Goal: Task Accomplishment & Management: Complete application form

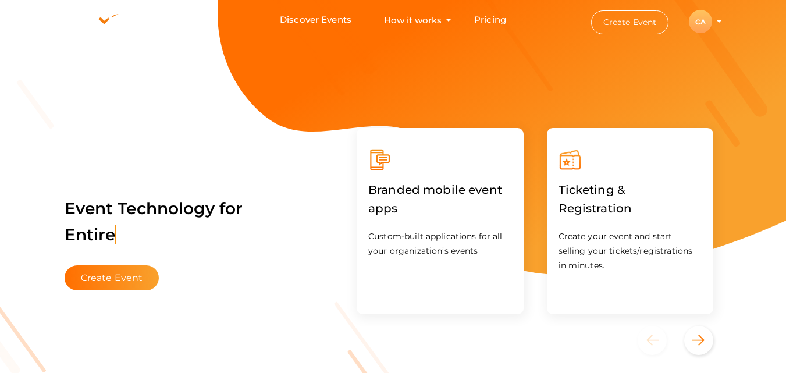
click at [704, 30] on div "CA" at bounding box center [699, 21] width 23 height 23
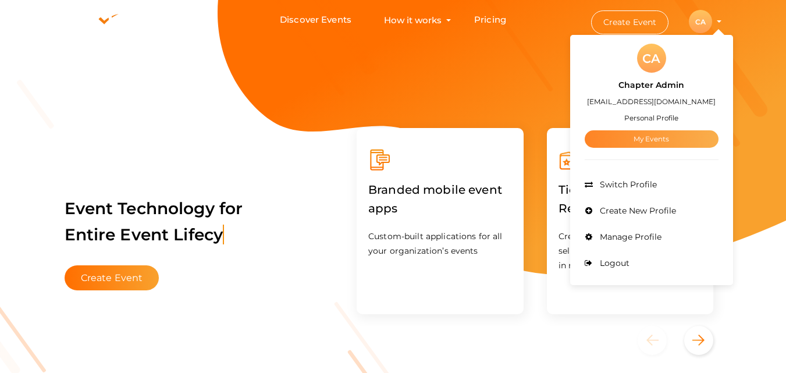
click at [664, 146] on link "My Events" at bounding box center [651, 138] width 134 height 17
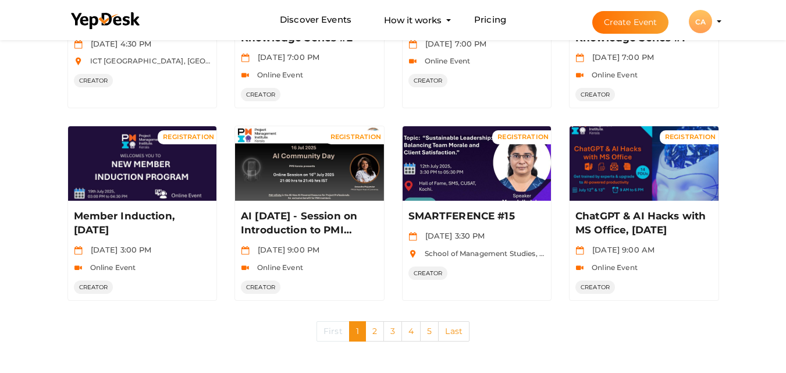
scroll to position [595, 0]
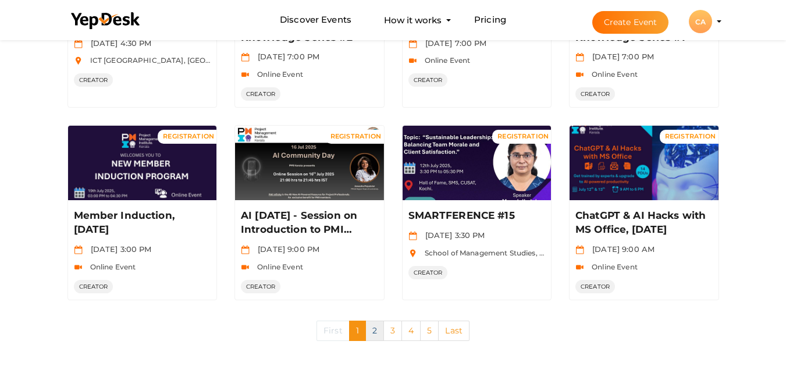
click at [372, 332] on link "2" at bounding box center [374, 330] width 19 height 20
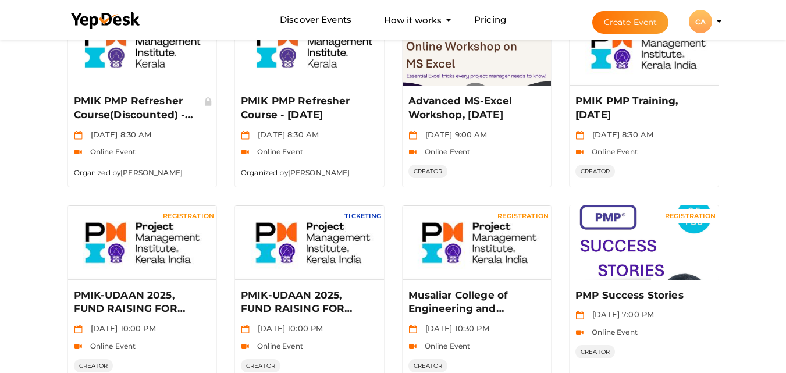
scroll to position [597, 0]
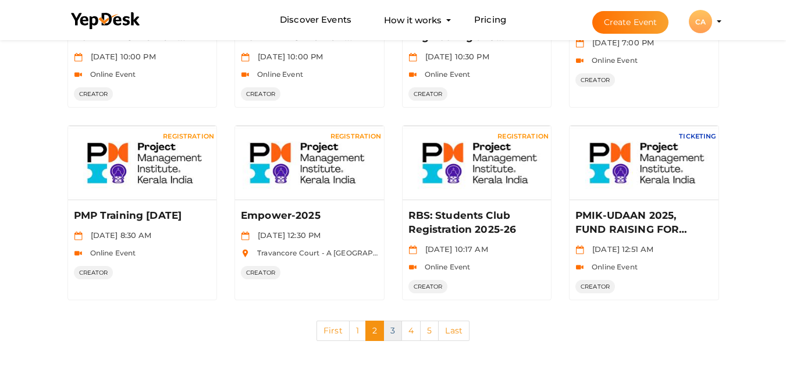
click at [392, 332] on link "3" at bounding box center [392, 330] width 19 height 20
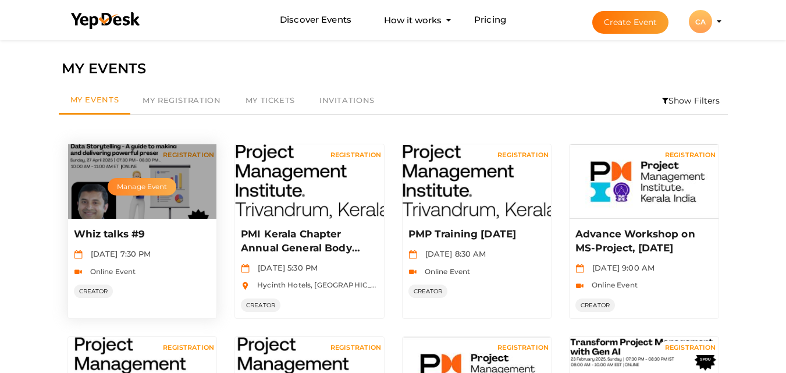
click at [129, 194] on button "Manage Event" at bounding box center [142, 186] width 69 height 17
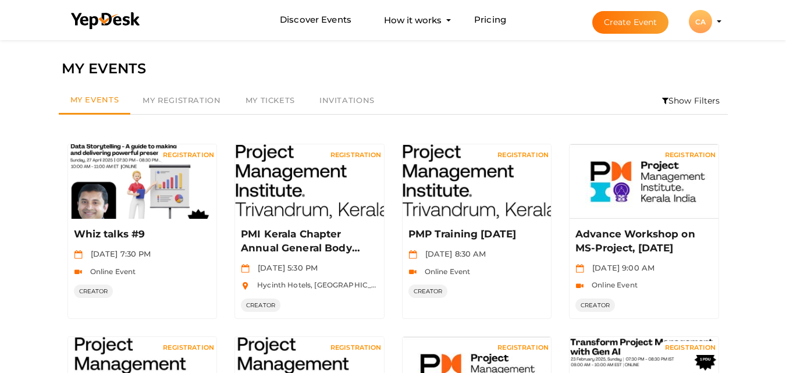
click at [639, 20] on button "Create Event" at bounding box center [630, 22] width 77 height 23
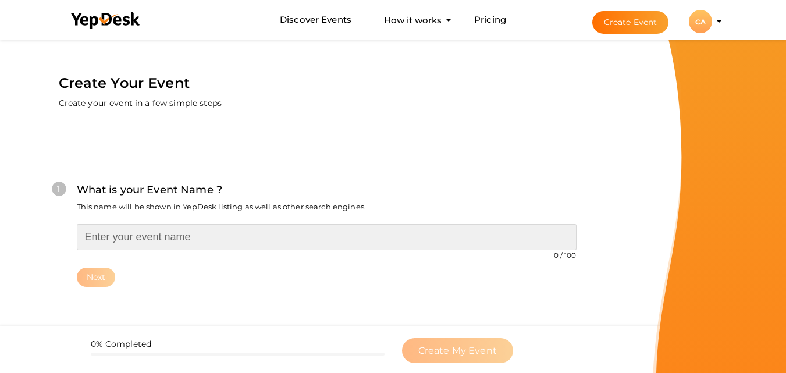
click at [110, 238] on input "text" at bounding box center [326, 237] width 499 height 26
paste input "Whiz talks #9"
type input "Whiz talks #10"
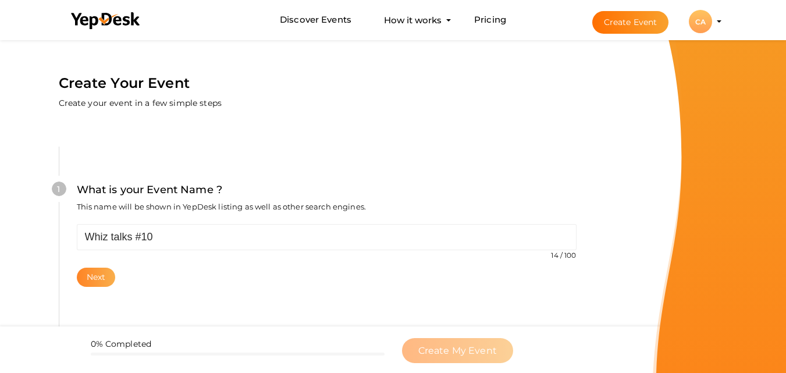
click at [102, 283] on button "Next" at bounding box center [96, 276] width 39 height 19
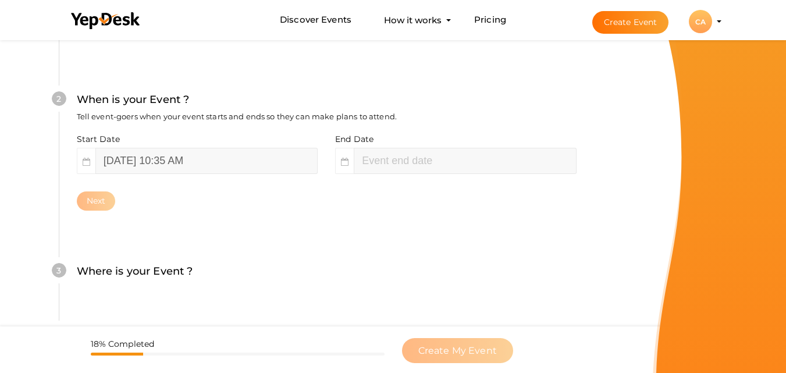
scroll to position [267, 0]
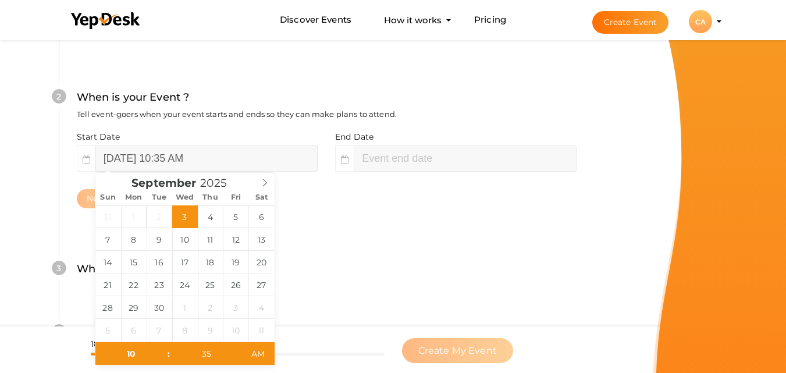
type input "[DATE] 12:35 PM"
click at [210, 153] on input "[DATE] 10:35 AM" at bounding box center [206, 158] width 222 height 26
type input "[DATE] 10:35 AM"
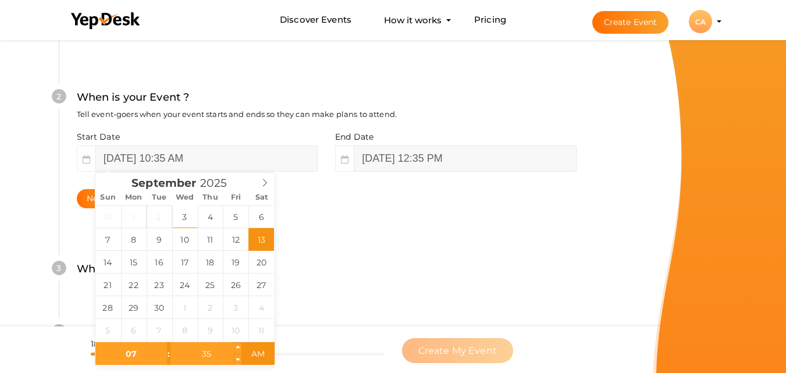
type input "07"
type input "[DATE] 7:35 AM"
click at [204, 355] on input "35" at bounding box center [206, 353] width 72 height 23
type input "30"
type input "[DATE] 7:30 PM"
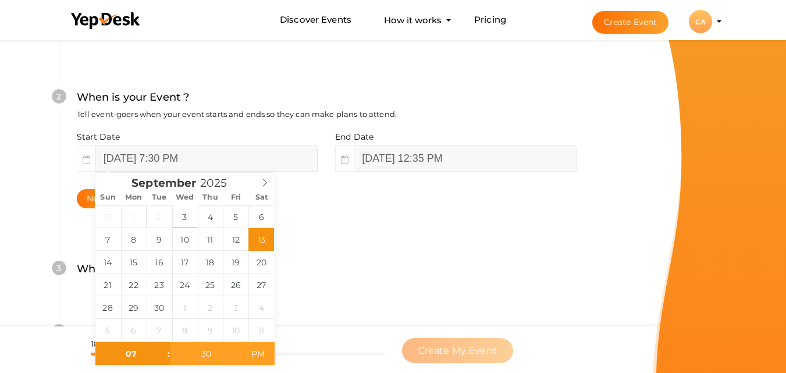
click at [262, 354] on span "PM" at bounding box center [258, 353] width 32 height 23
type input "09"
type input "30"
type input "[DATE] 9:30 PM"
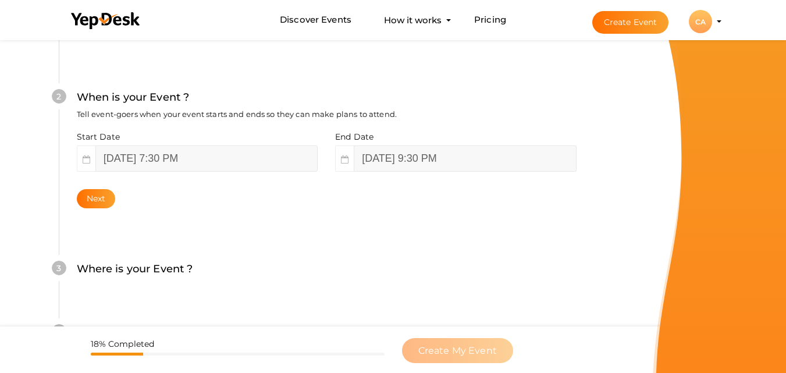
click at [321, 275] on div "Where is your Event ? Tell event-goers where your event location is." at bounding box center [326, 275] width 499 height 28
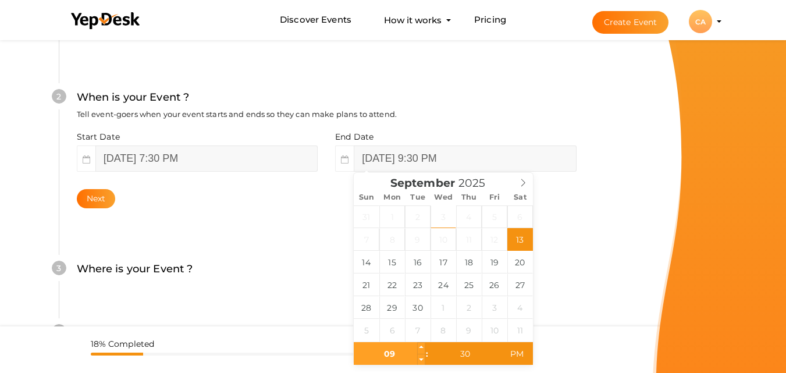
click at [386, 356] on input "09" at bounding box center [390, 353] width 72 height 23
type input "08"
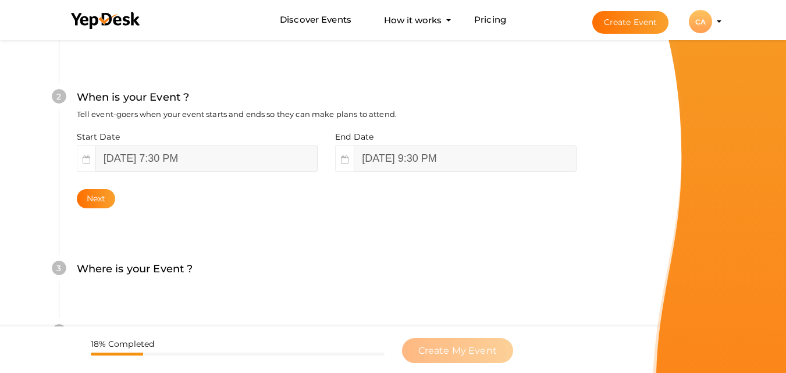
type input "[DATE] 8:30 PM"
click at [573, 265] on div "Where is your Event ? Tell event-goers where your event location is." at bounding box center [326, 275] width 499 height 28
click at [84, 196] on button "Next" at bounding box center [96, 198] width 39 height 19
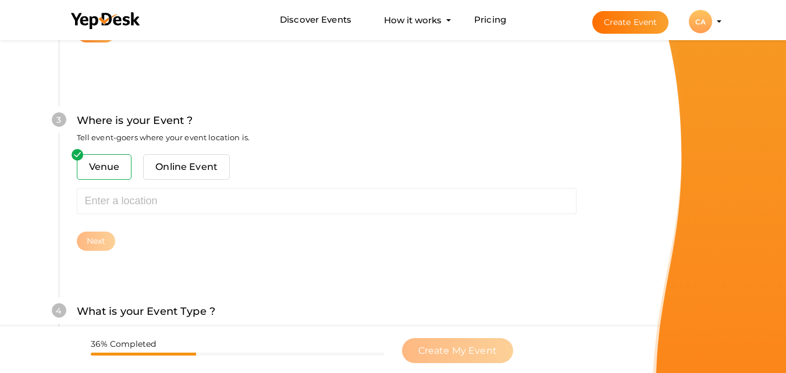
scroll to position [456, 0]
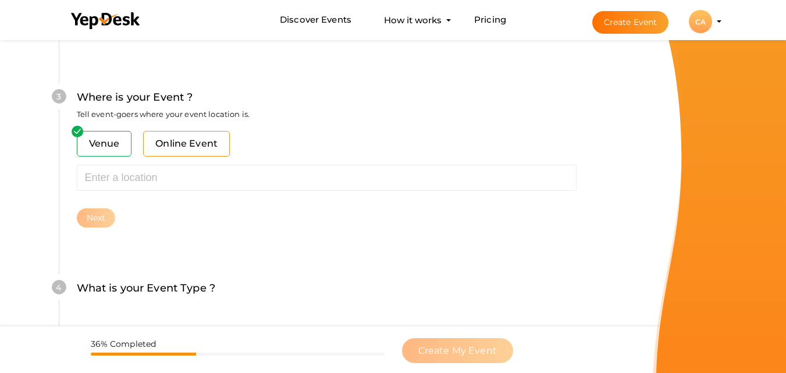
click at [161, 143] on span "Online Event" at bounding box center [186, 144] width 87 height 26
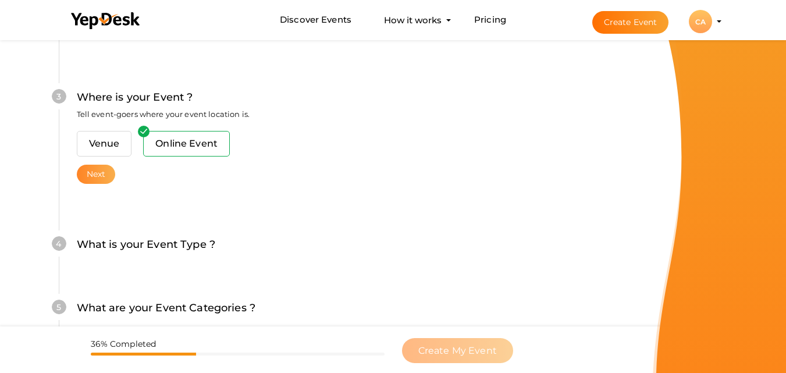
click at [98, 173] on button "Next" at bounding box center [96, 174] width 39 height 19
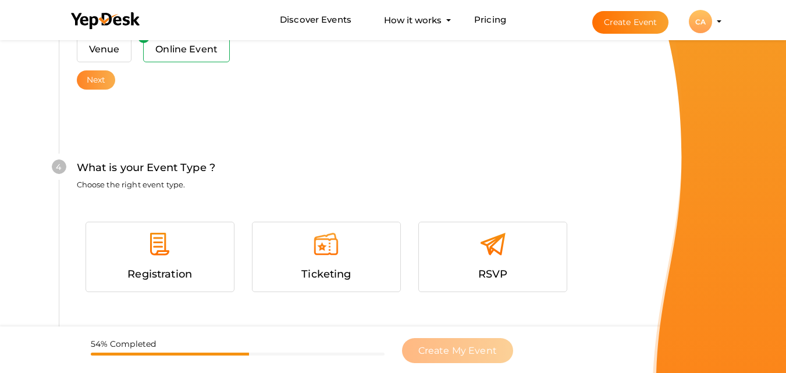
scroll to position [621, 0]
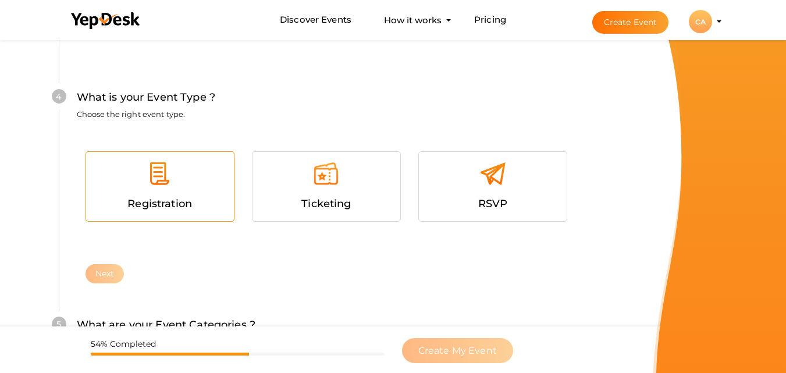
click at [176, 192] on div at bounding box center [160, 177] width 130 height 35
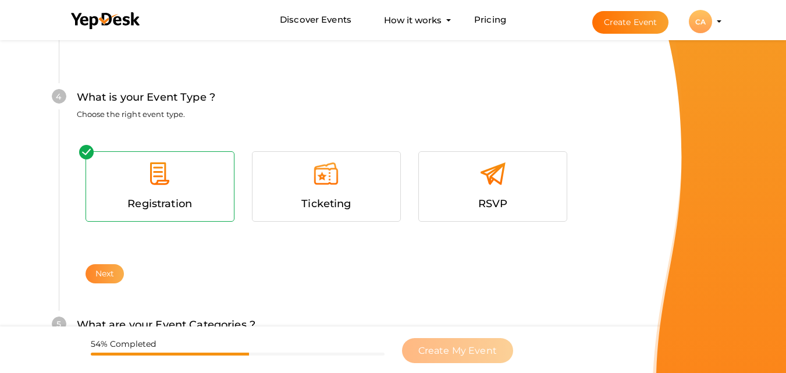
click at [108, 278] on button "Next" at bounding box center [104, 273] width 39 height 19
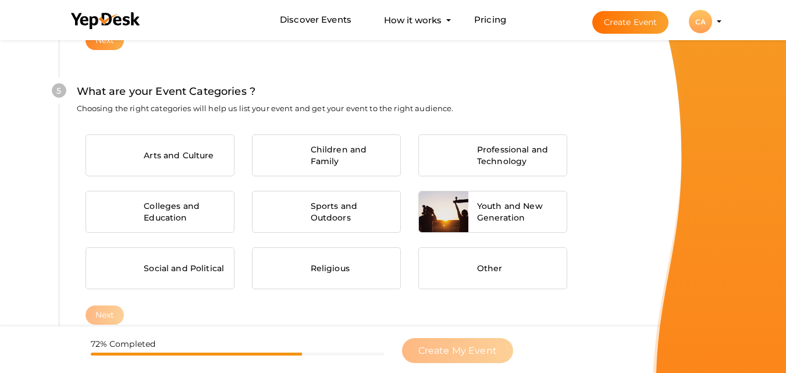
scroll to position [866, 0]
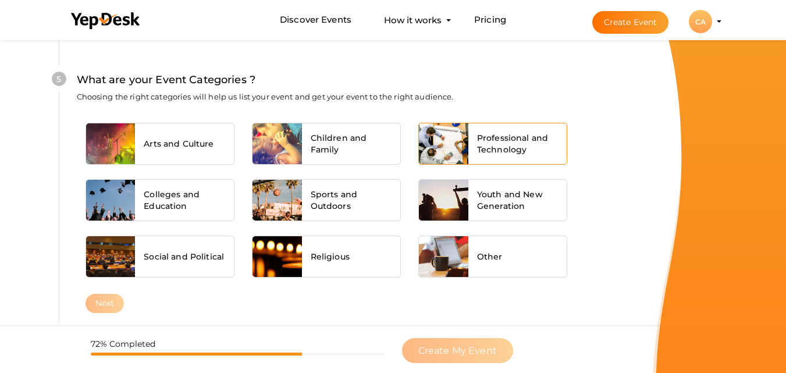
click at [482, 145] on span "Professional and Technology" at bounding box center [517, 143] width 81 height 23
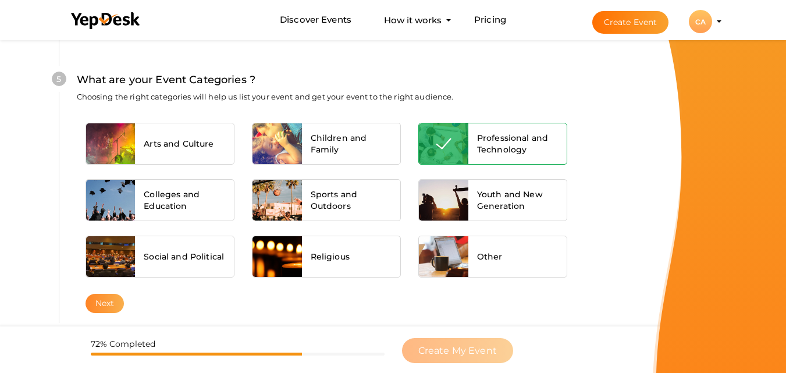
click at [115, 299] on button "Next" at bounding box center [104, 303] width 39 height 19
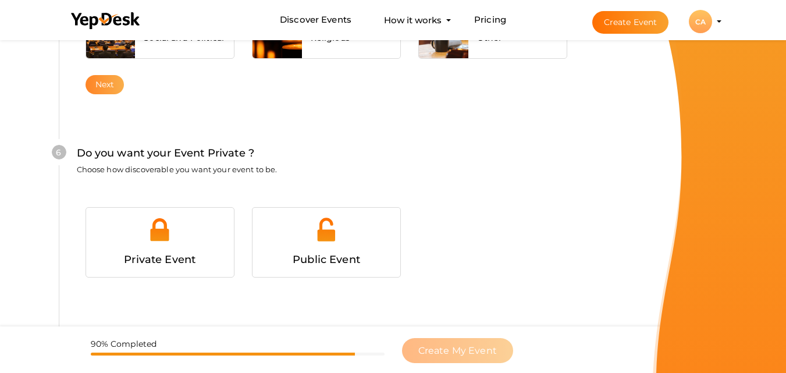
scroll to position [1123, 0]
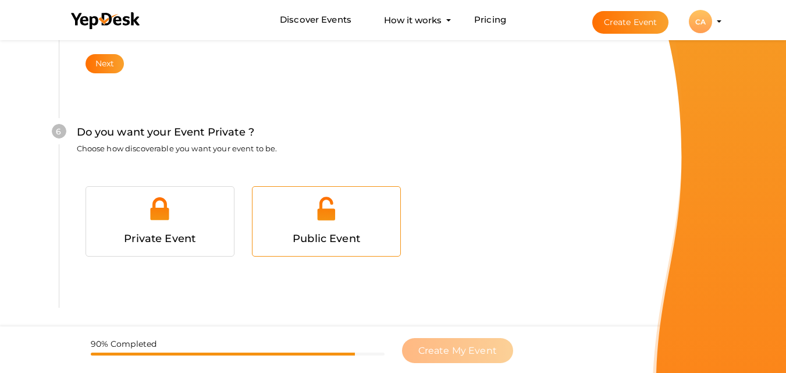
click at [281, 211] on div at bounding box center [326, 212] width 130 height 35
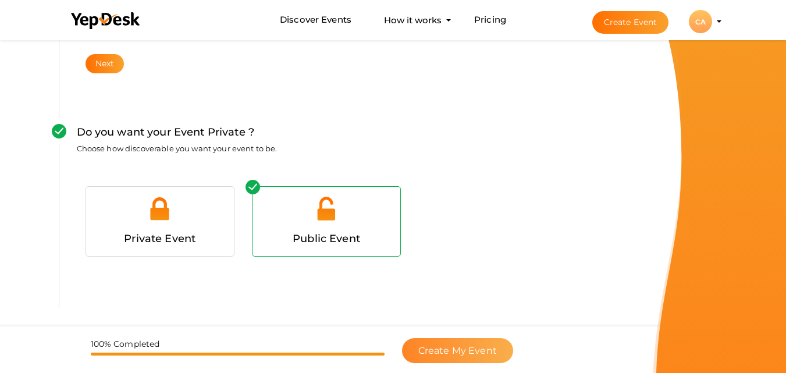
click at [437, 347] on span "Create My Event" at bounding box center [457, 350] width 79 height 11
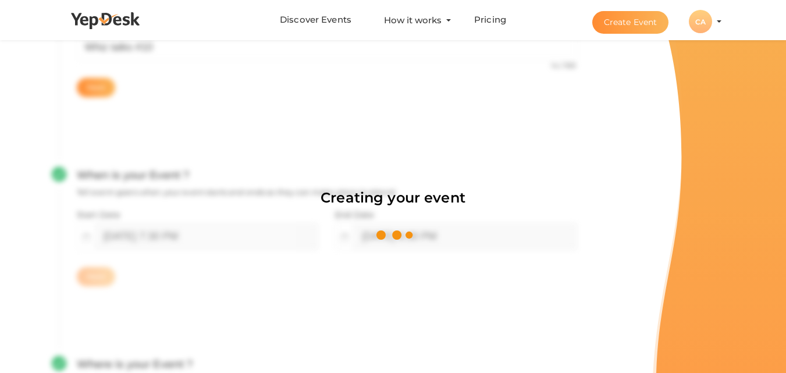
scroll to position [174, 0]
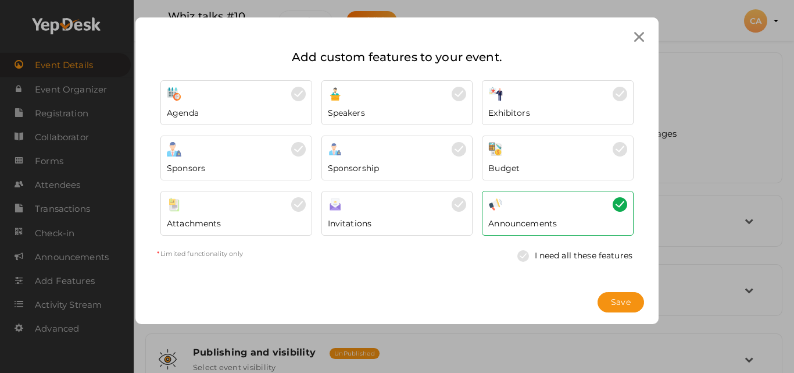
click at [640, 45] on div at bounding box center [640, 37] width 22 height 22
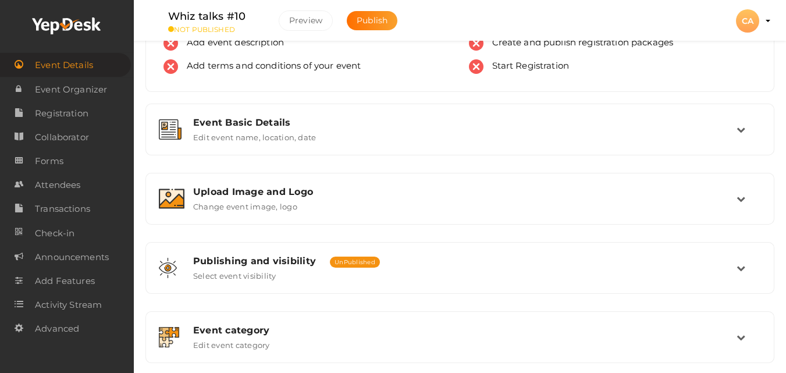
scroll to position [93, 0]
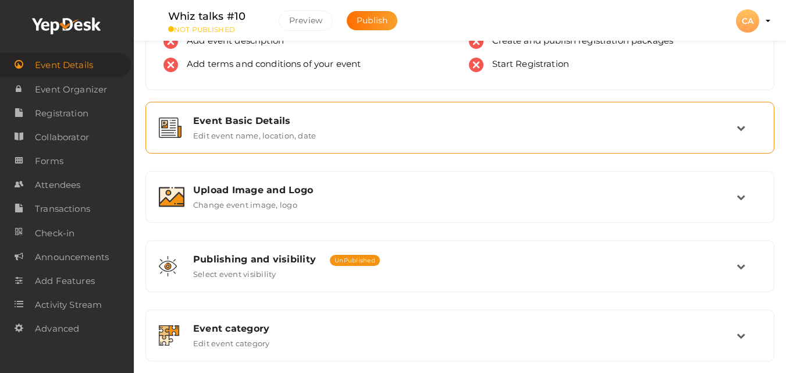
click at [277, 148] on div "Event Basic Details Edit event name, location, date" at bounding box center [459, 128] width 629 height 52
click at [287, 140] on label "Edit event name, location, date" at bounding box center [254, 133] width 123 height 14
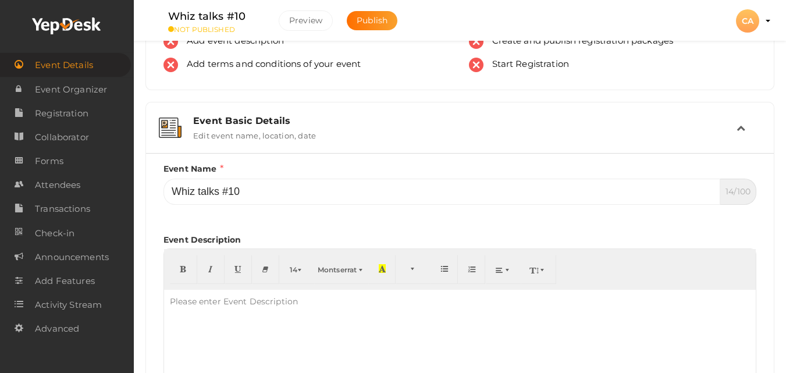
click at [223, 346] on div at bounding box center [459, 348] width 591 height 116
paste div
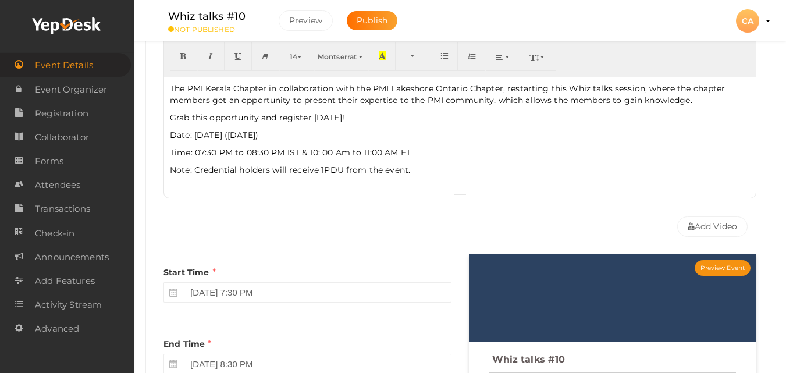
scroll to position [302, 0]
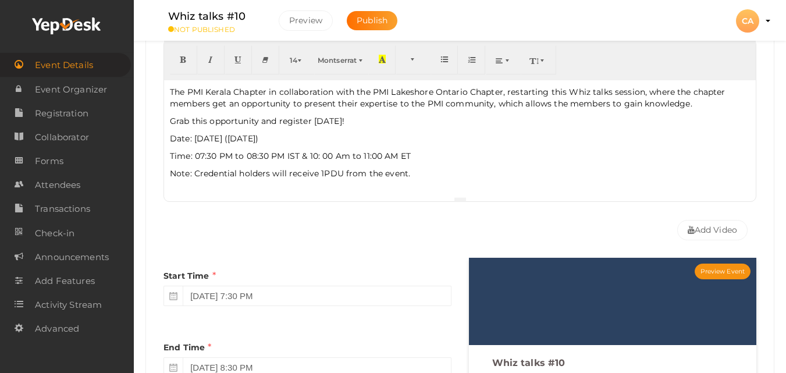
click at [315, 145] on div "The PMI Kerala Chapter in collaboration with the PMI Lakeshore Ontario Chapter,…" at bounding box center [459, 138] width 591 height 116
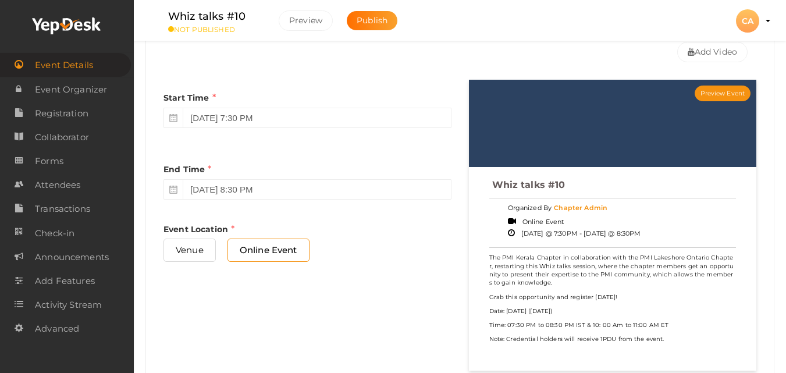
scroll to position [527, 0]
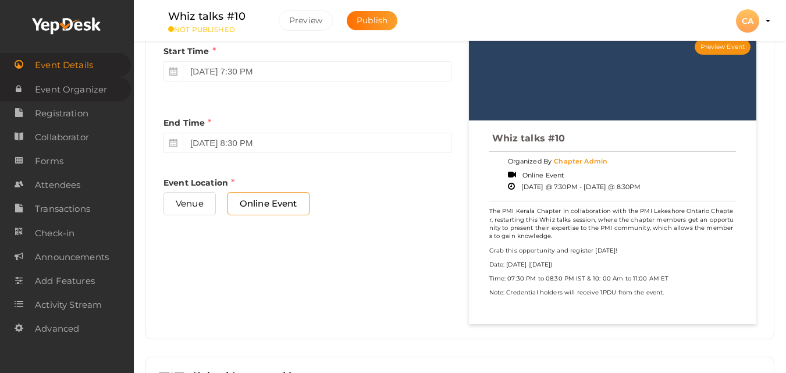
click at [83, 94] on span "Event Organizer" at bounding box center [71, 89] width 72 height 23
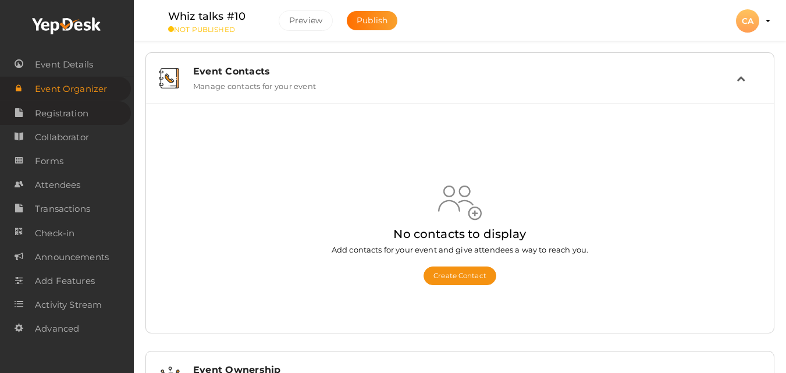
click at [79, 110] on span "Registration" at bounding box center [61, 113] width 53 height 23
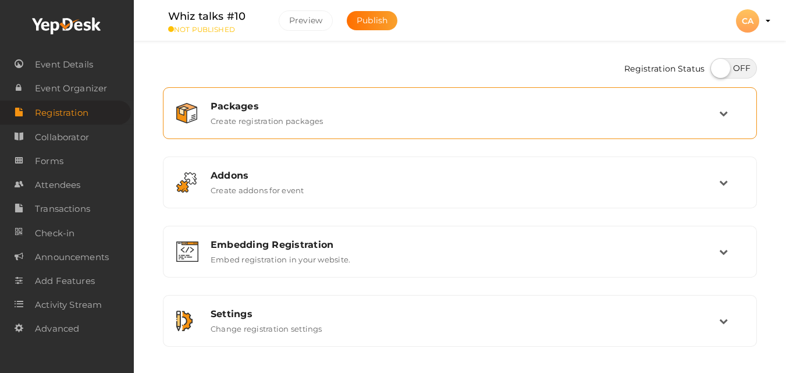
click at [670, 108] on div "Packages" at bounding box center [464, 106] width 508 height 11
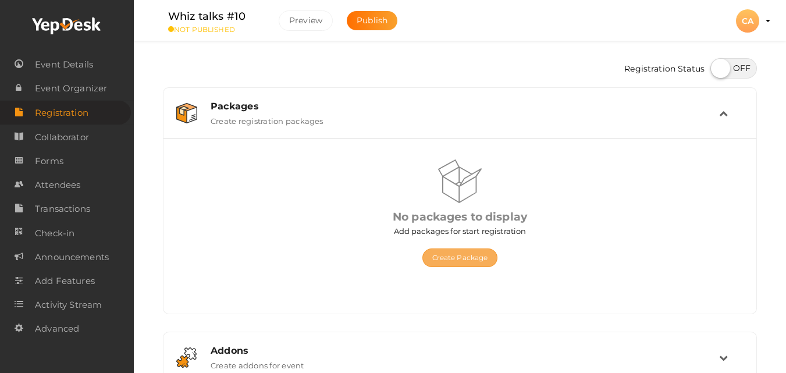
click at [462, 264] on button "Create Package" at bounding box center [460, 257] width 76 height 19
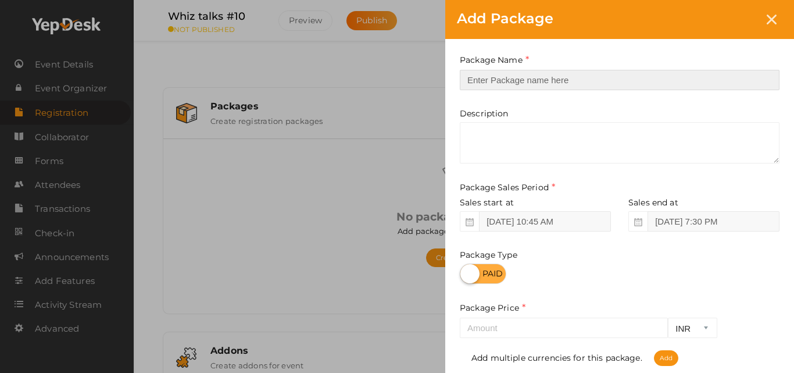
click at [556, 87] on input "text" at bounding box center [620, 80] width 320 height 20
type input "Registration"
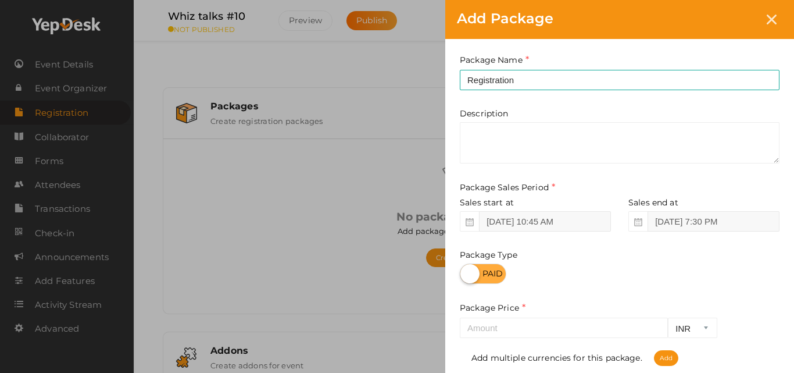
click at [494, 275] on label at bounding box center [483, 273] width 47 height 20
click at [468, 273] on input "checkbox" at bounding box center [464, 270] width 8 height 8
checkbox input "true"
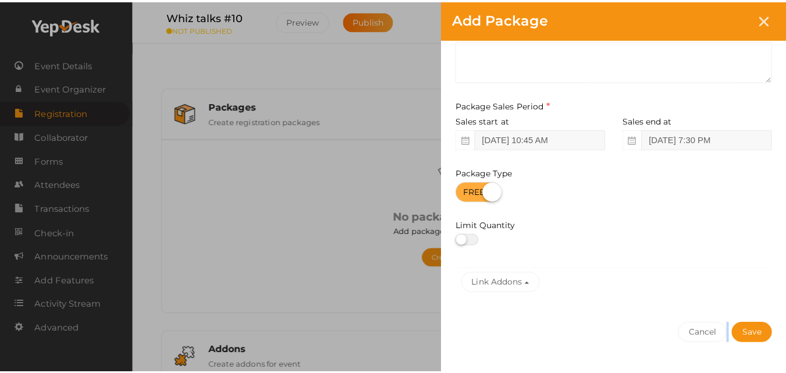
scroll to position [109, 0]
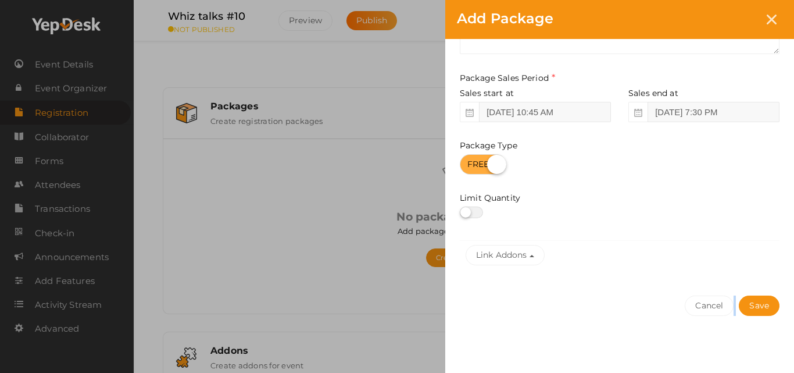
drag, startPoint x: 784, startPoint y: 287, endPoint x: 785, endPoint y: 367, distance: 79.7
click at [785, 367] on div "Package Name Registration This field is Required. Package Name already used. De…" at bounding box center [619, 152] width 349 height 445
click at [771, 312] on button "Save" at bounding box center [759, 305] width 41 height 20
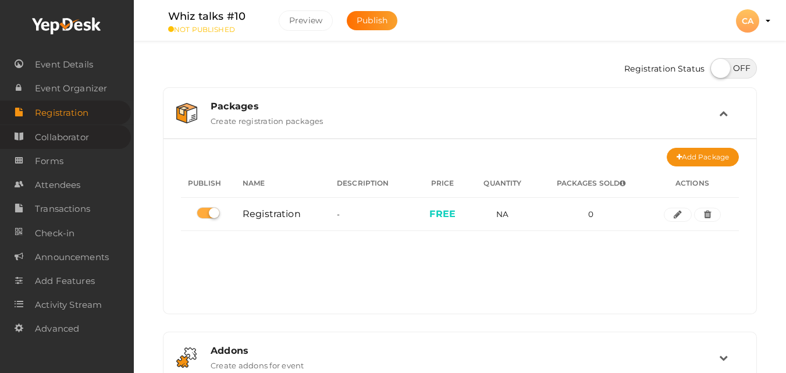
click at [49, 134] on span "Collaborator" at bounding box center [62, 137] width 54 height 23
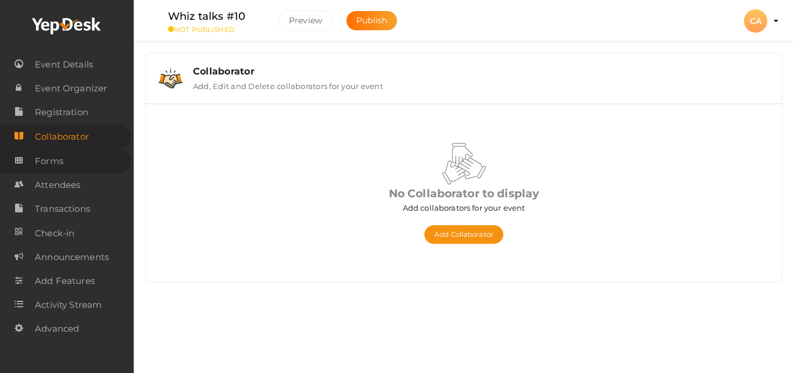
click at [52, 159] on span "Forms" at bounding box center [49, 160] width 28 height 23
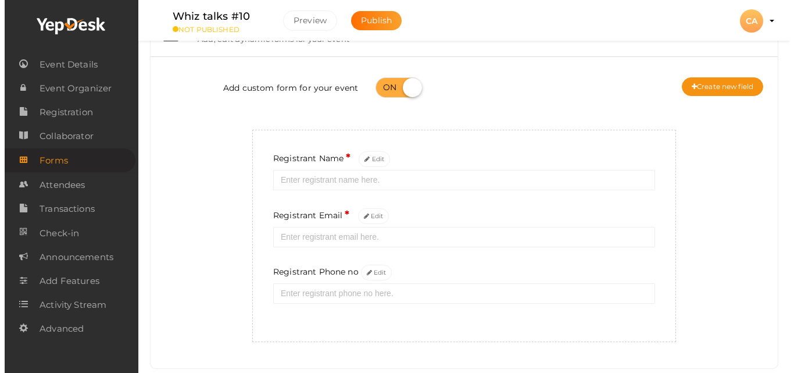
scroll to position [72, 0]
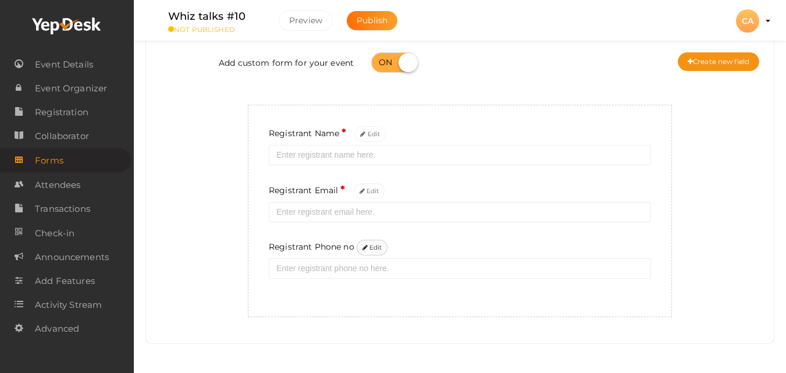
click at [373, 247] on button "Edit" at bounding box center [371, 248] width 31 height 16
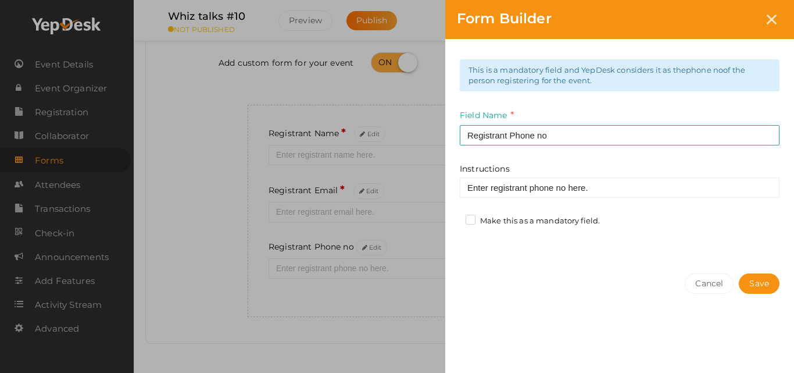
click at [476, 218] on label "Make this as a mandatory field." at bounding box center [533, 221] width 134 height 12
click at [454, 217] on input "Make this as a mandatory field." at bounding box center [454, 217] width 0 height 0
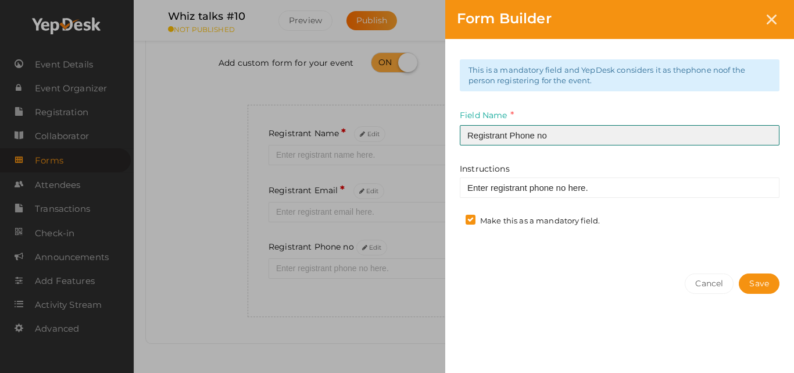
click at [548, 136] on input "Registrant Phone no" at bounding box center [620, 135] width 320 height 20
type input "Registrant Phone no (with country code)"
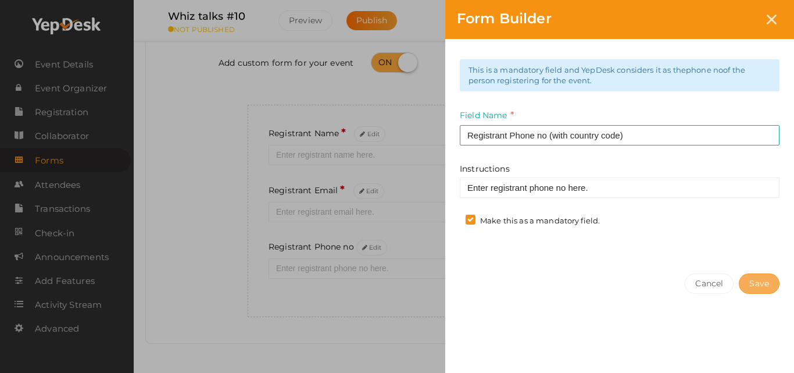
click at [757, 285] on button "Save" at bounding box center [759, 283] width 41 height 20
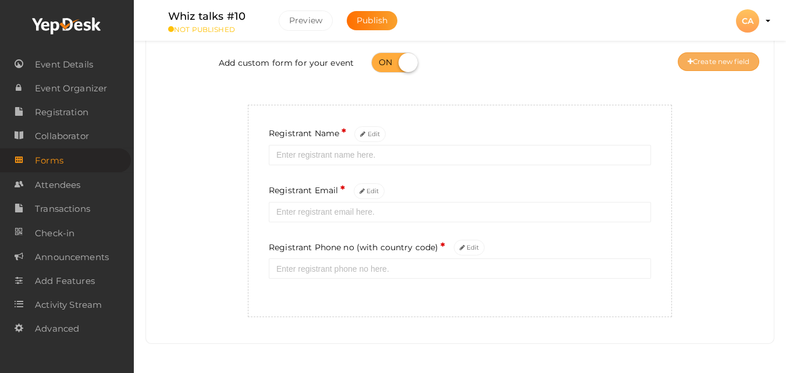
click at [724, 65] on button "Create new field" at bounding box center [717, 61] width 81 height 19
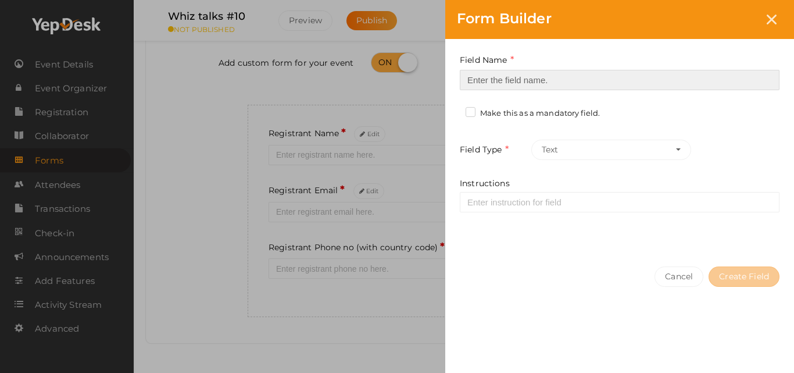
click at [557, 84] on input at bounding box center [620, 80] width 320 height 20
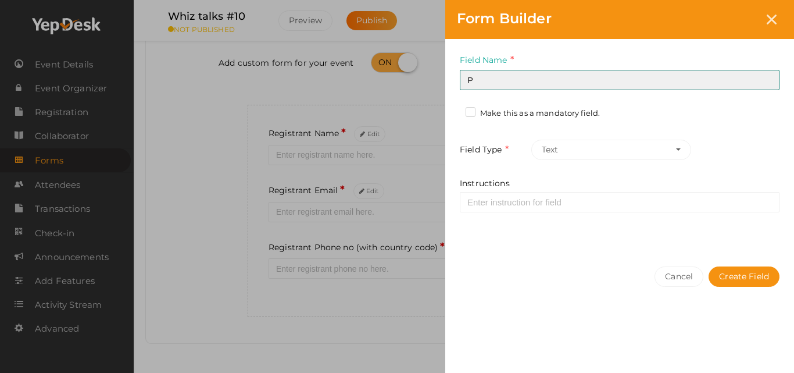
type input "PMI ID"
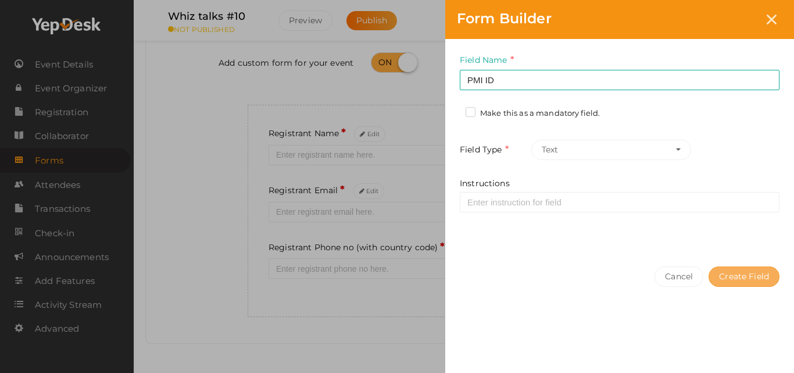
click at [768, 281] on button "Create Field" at bounding box center [744, 276] width 71 height 20
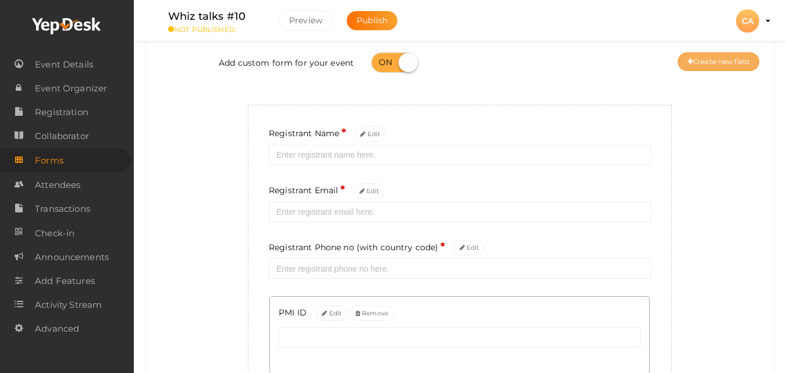
click at [706, 59] on button "Create new field" at bounding box center [717, 61] width 81 height 19
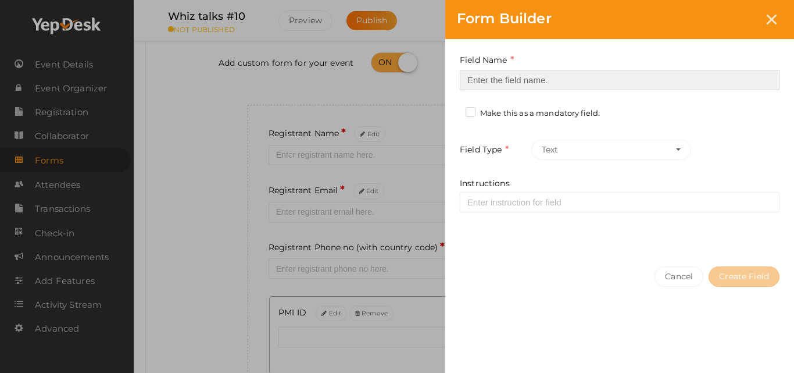
click at [633, 83] on input at bounding box center [620, 80] width 320 height 20
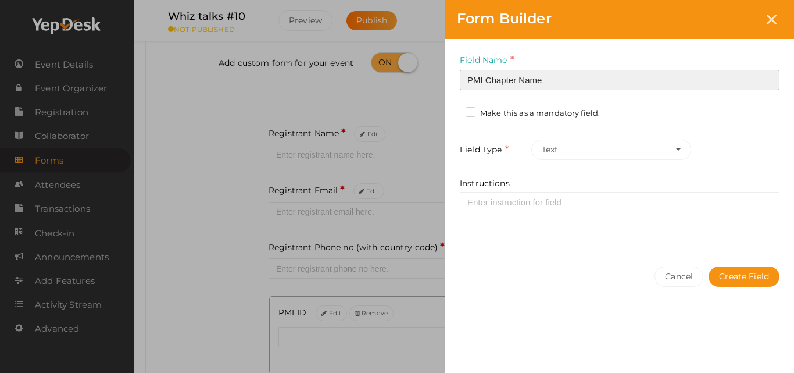
type input "PMI Chapter Name"
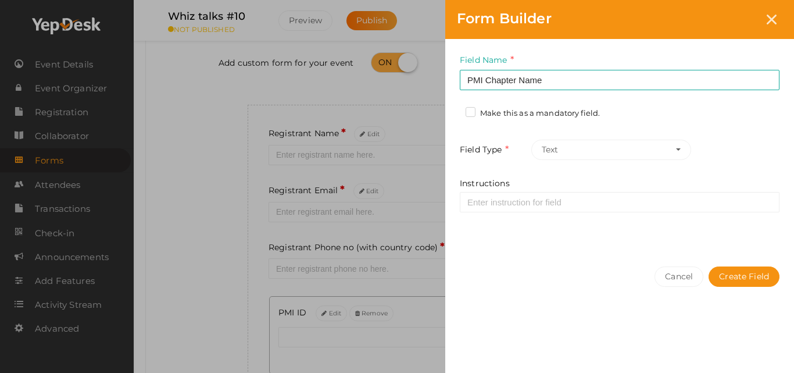
click at [573, 118] on label "Make this as a mandatory field." at bounding box center [533, 114] width 134 height 12
click at [454, 110] on input "Make this as a mandatory field." at bounding box center [454, 110] width 0 height 0
click at [682, 150] on button "Text" at bounding box center [611, 150] width 160 height 20
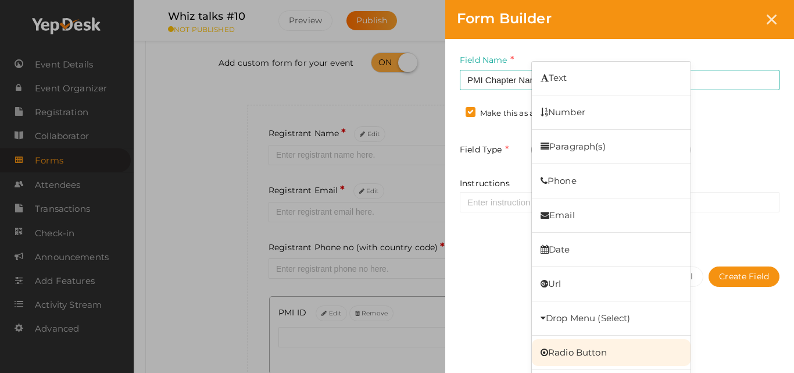
click at [599, 358] on link "Radio Button" at bounding box center [611, 352] width 159 height 27
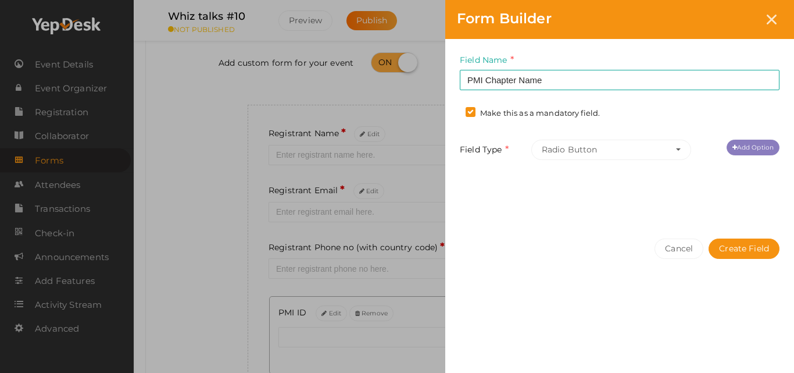
click at [769, 148] on link "Add Option" at bounding box center [753, 148] width 53 height 16
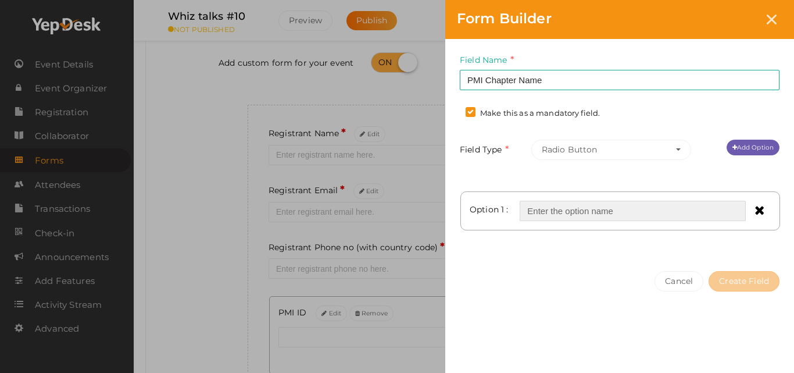
click at [551, 213] on input "text" at bounding box center [633, 211] width 226 height 20
paste input "PMI Kerala Chapter"
type input "PMI Kerala Chapter"
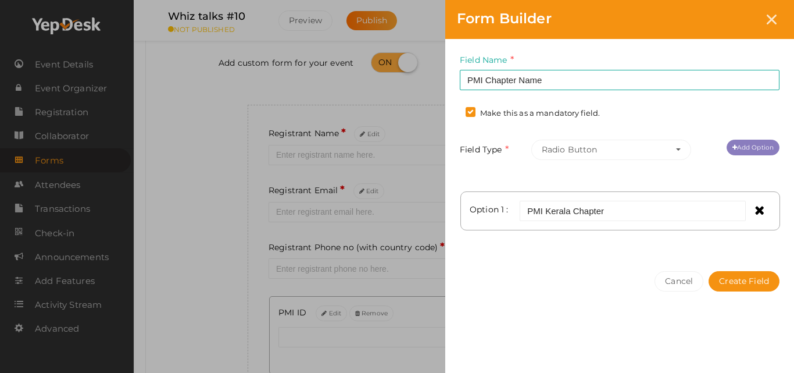
click at [744, 148] on link "Add Option" at bounding box center [753, 148] width 53 height 16
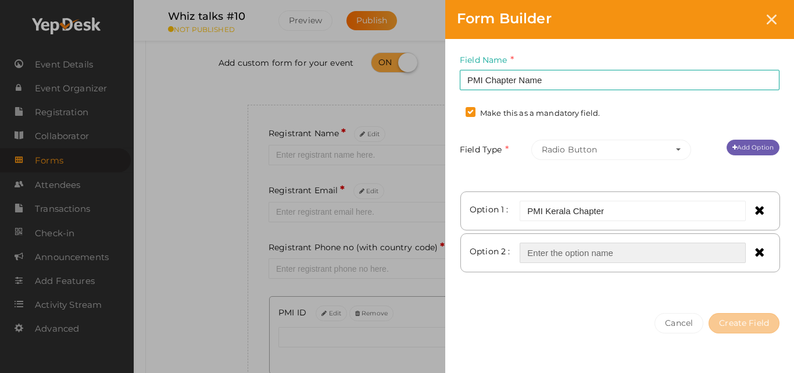
click at [567, 255] on input "text" at bounding box center [633, 252] width 226 height 20
paste input "PMI Lakeshore [GEOGRAPHIC_DATA] Chapter"
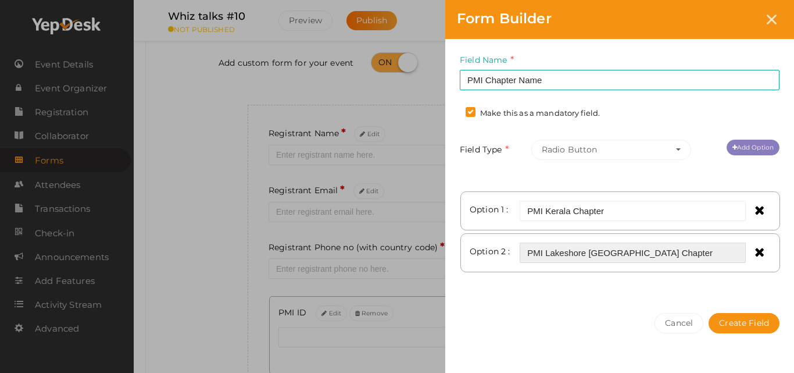
type input "PMI Lakeshore [GEOGRAPHIC_DATA] Chapter"
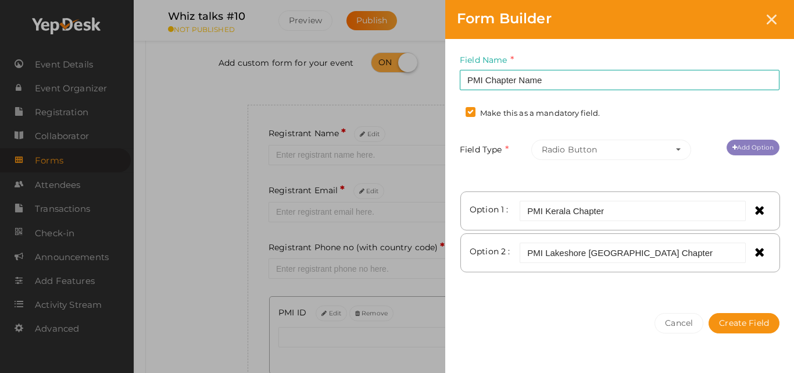
click at [750, 144] on link "Add Option" at bounding box center [753, 148] width 53 height 16
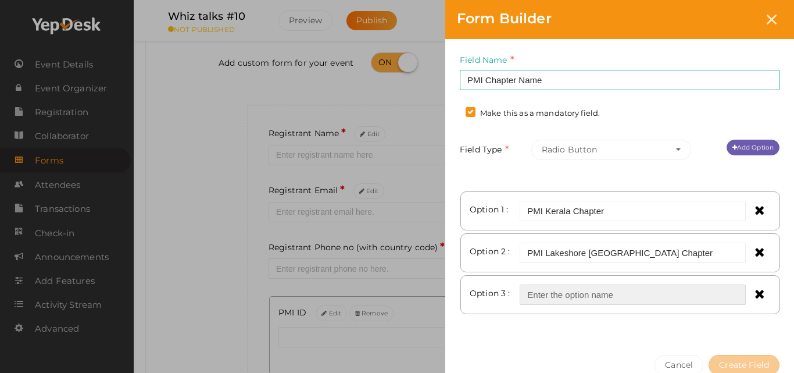
click at [593, 304] on input "text" at bounding box center [633, 294] width 226 height 20
paste input "PMI Other Chapter"
type input "PMI Other Chapter"
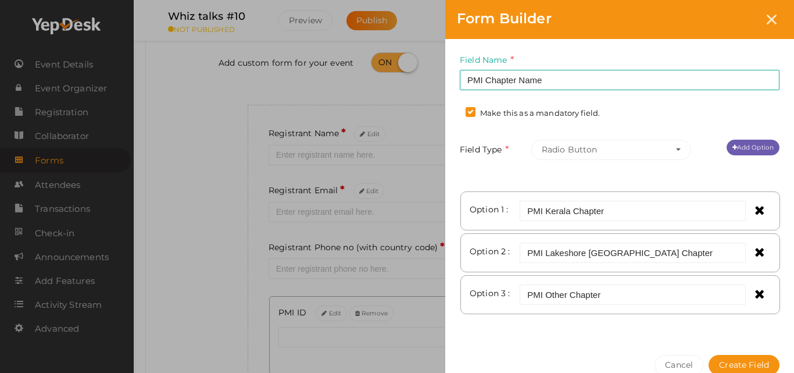
click at [761, 138] on div "Field Name PMI Chapter Name Required. Form field name already used. Make this a…" at bounding box center [619, 191] width 349 height 304
click at [759, 144] on link "Add Option" at bounding box center [753, 148] width 53 height 16
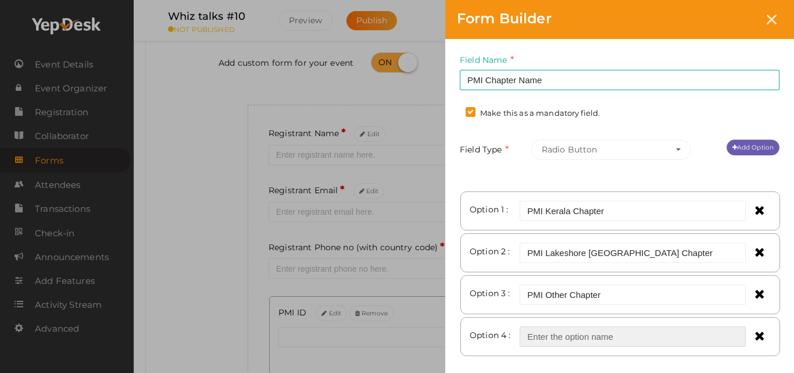
click at [558, 329] on input "text" at bounding box center [633, 336] width 226 height 20
paste input "Non Member"
type input "Non Member"
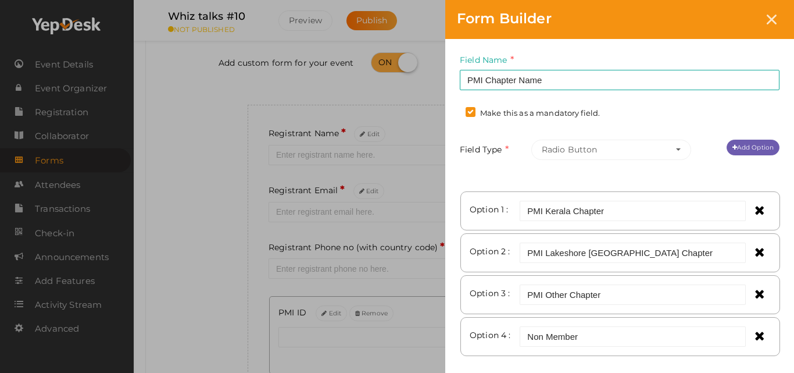
drag, startPoint x: 784, startPoint y: 317, endPoint x: 787, endPoint y: 369, distance: 51.3
click at [787, 369] on div "Field Name PMI Chapter Name Required. Form field name already used. Make this a…" at bounding box center [619, 212] width 349 height 346
drag, startPoint x: 789, startPoint y: 355, endPoint x: 790, endPoint y: 368, distance: 12.8
click at [790, 368] on div "Field Name PMI Chapter Name Required. Form field name already used. Make this a…" at bounding box center [619, 212] width 349 height 346
click at [785, 343] on div "Field Name PMI Chapter Name Required. Form field name already used. Make this a…" at bounding box center [619, 212] width 349 height 346
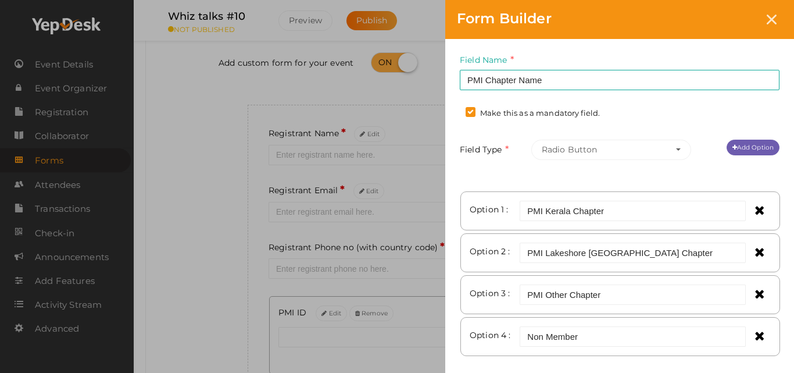
drag, startPoint x: 785, startPoint y: 343, endPoint x: 783, endPoint y: 371, distance: 28.0
click at [783, 371] on div "Field Name PMI Chapter Name Required. Form field name already used. Make this a…" at bounding box center [619, 212] width 349 height 346
click at [681, 176] on div "Field Name PMI Chapter Name Required. Form field name already used. Make this a…" at bounding box center [619, 212] width 349 height 346
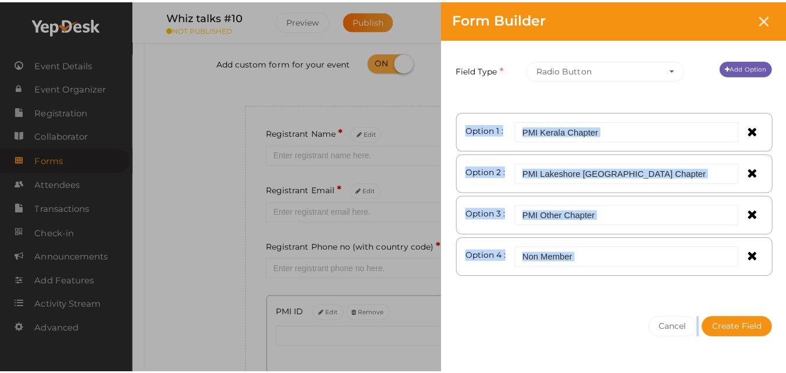
scroll to position [101, 0]
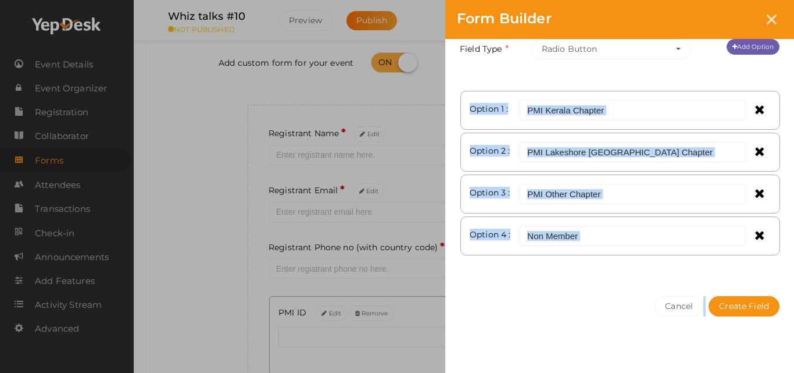
drag, startPoint x: 788, startPoint y: 201, endPoint x: 787, endPoint y: 367, distance: 166.9
click at [787, 367] on div "Field Name PMI Chapter Name Required. Form field name already used. Make this a…" at bounding box center [619, 207] width 349 height 336
click at [743, 309] on button "Create Field" at bounding box center [744, 306] width 71 height 20
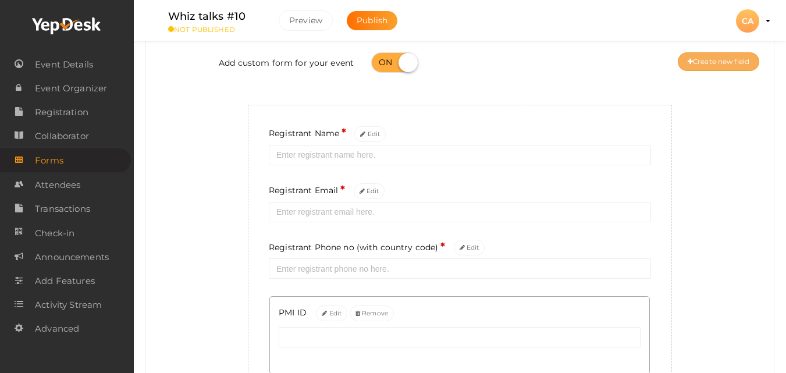
click at [708, 59] on button "Create new field" at bounding box center [717, 61] width 81 height 19
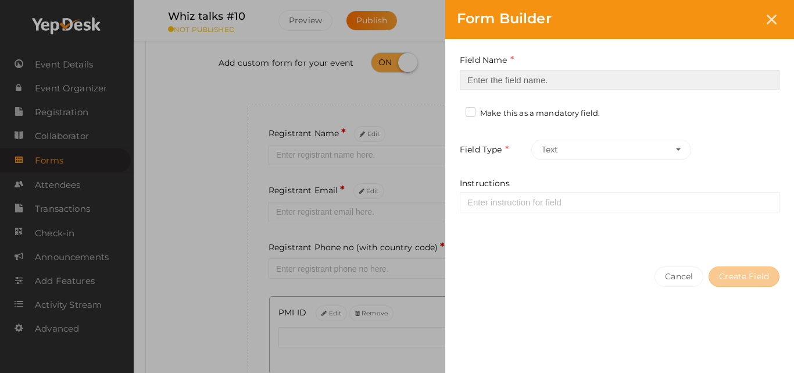
click at [675, 80] on input at bounding box center [620, 80] width 320 height 20
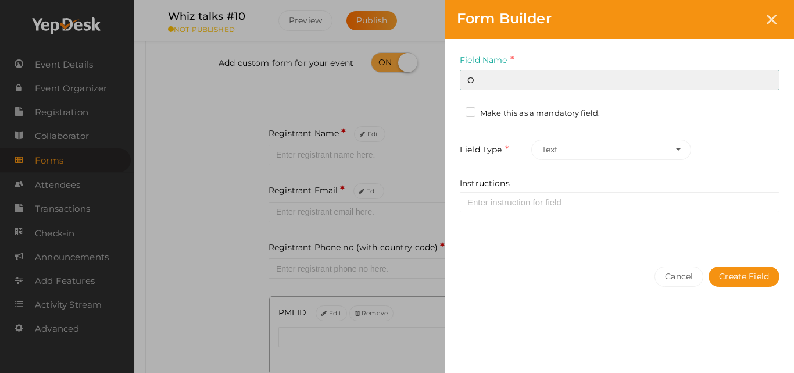
type input "Organization"
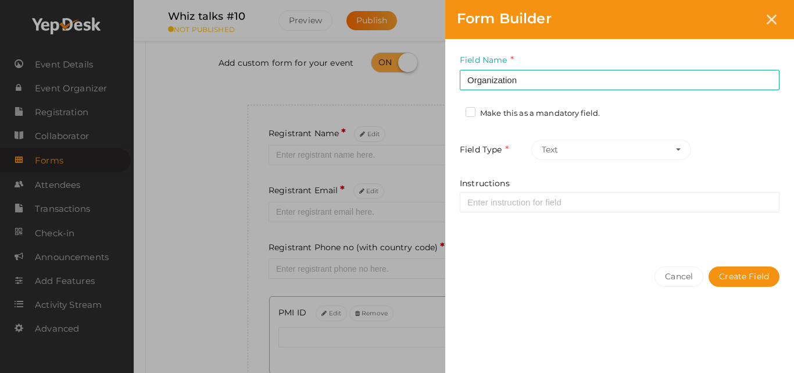
click at [552, 113] on label "Make this as a mandatory field." at bounding box center [533, 114] width 134 height 12
click at [454, 110] on input "Make this as a mandatory field." at bounding box center [454, 110] width 0 height 0
click at [730, 282] on button "Create Field" at bounding box center [744, 276] width 71 height 20
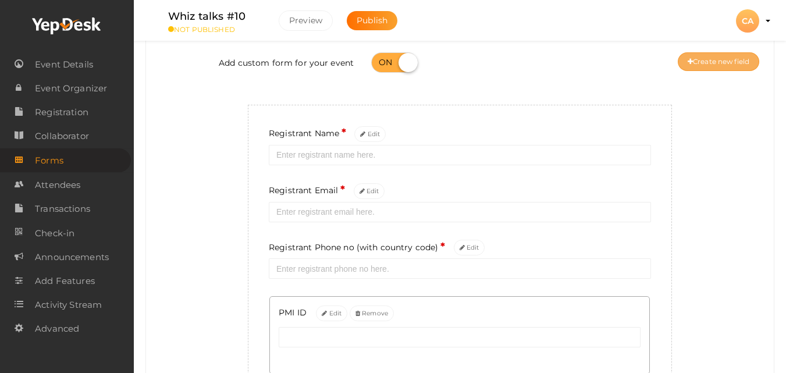
click at [723, 55] on button "Create new field" at bounding box center [717, 61] width 81 height 19
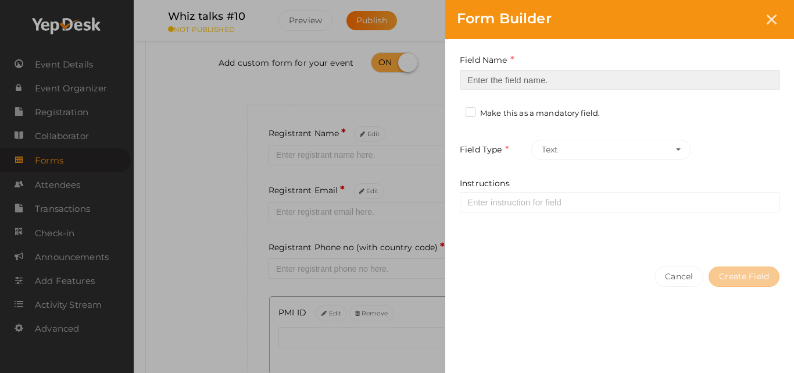
click at [709, 77] on input at bounding box center [620, 80] width 320 height 20
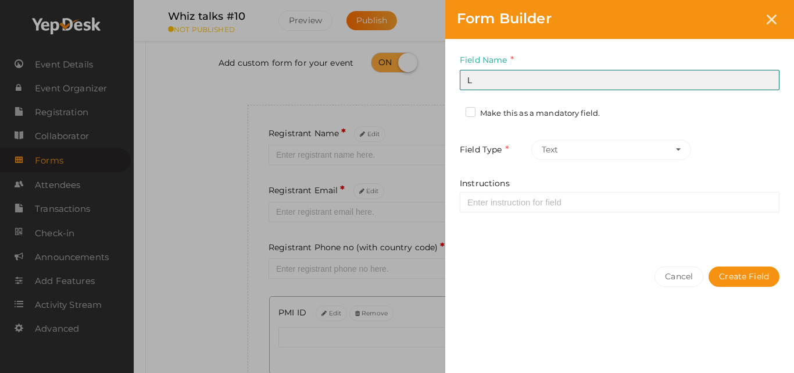
type input "Location"
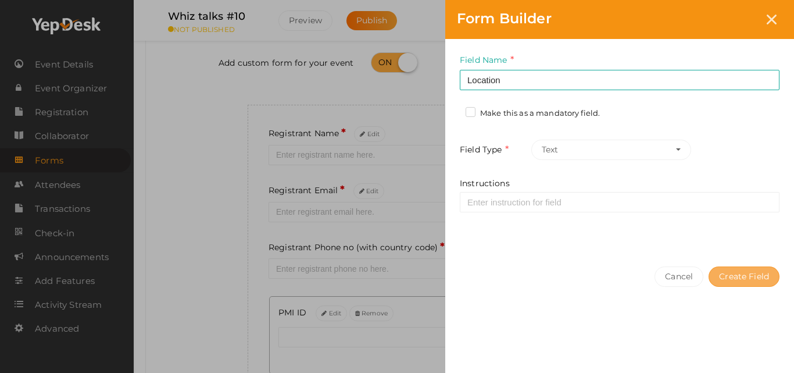
click at [730, 276] on button "Create Field" at bounding box center [744, 276] width 71 height 20
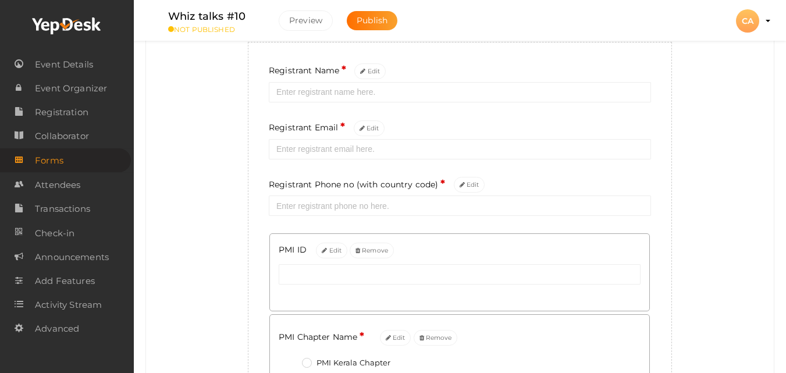
scroll to position [0, 0]
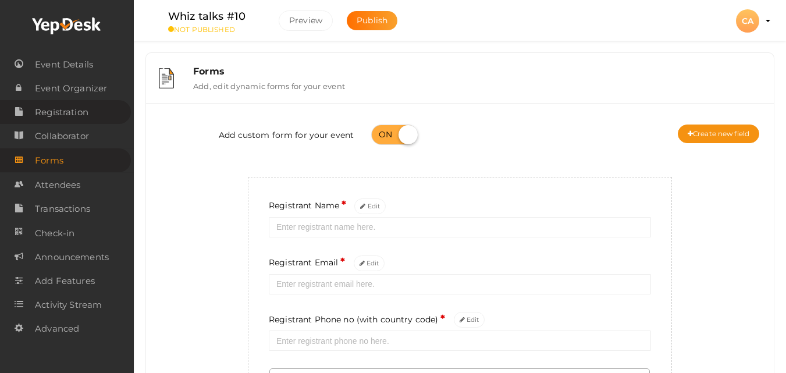
click at [60, 112] on span "Registration" at bounding box center [61, 112] width 53 height 23
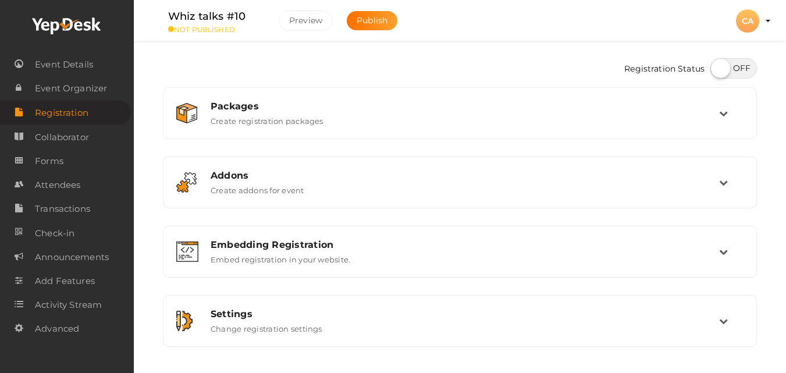
click at [752, 72] on label at bounding box center [733, 68] width 47 height 20
click at [718, 68] on input "checkbox" at bounding box center [714, 64] width 8 height 8
checkbox input "true"
click at [97, 69] on link "Event Details" at bounding box center [65, 64] width 131 height 24
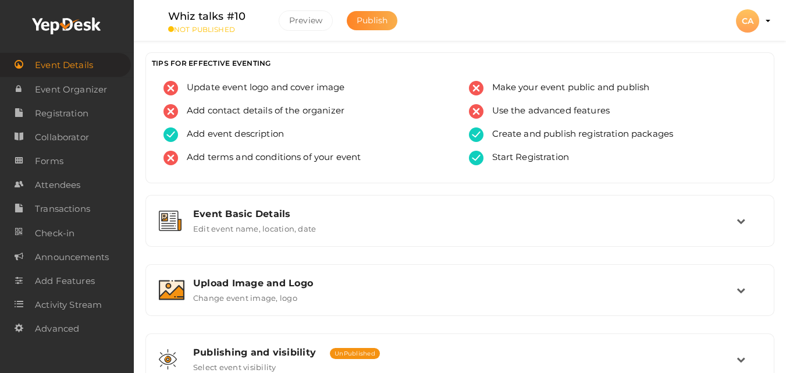
click at [387, 30] on button "Publish" at bounding box center [372, 20] width 51 height 19
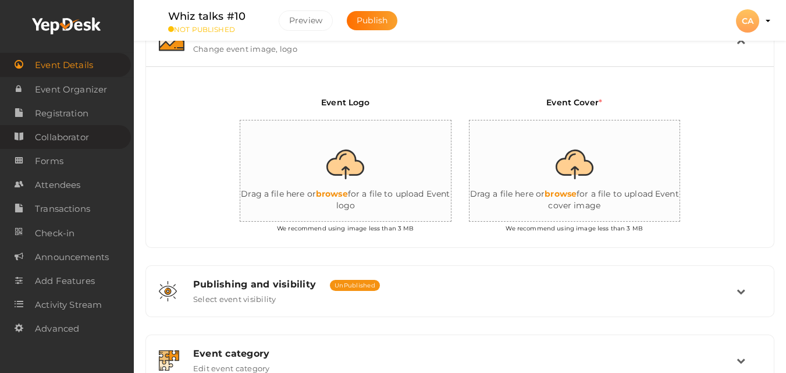
click at [73, 135] on span "Collaborator" at bounding box center [62, 137] width 54 height 23
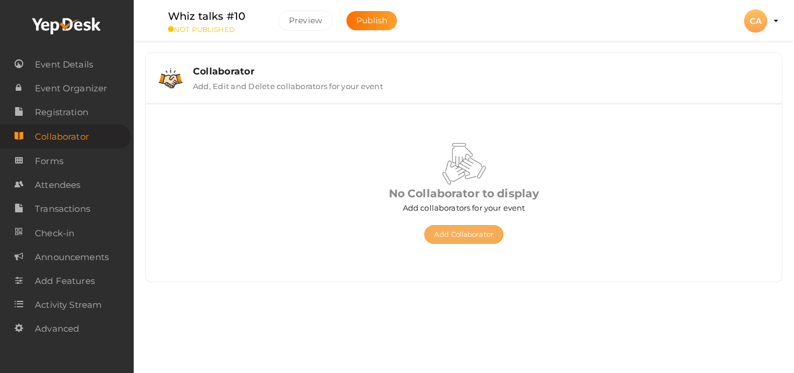
click at [462, 233] on button "Add Collaborator" at bounding box center [463, 234] width 79 height 19
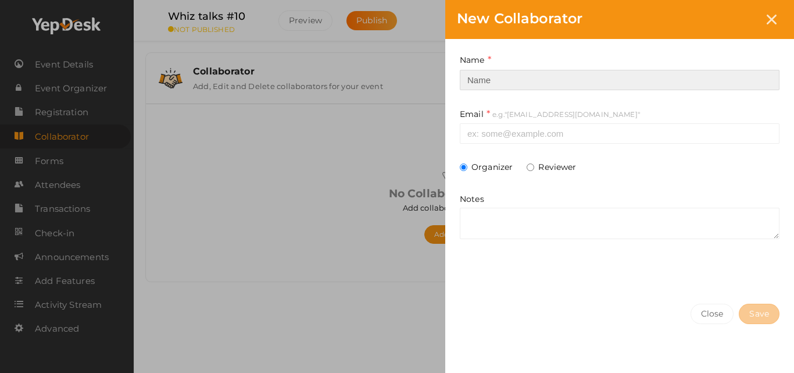
click at [509, 77] on input at bounding box center [620, 80] width 320 height 20
paste input "[EMAIL_ADDRESS][DOMAIN_NAME]"
type input "[EMAIL_ADDRESS][DOMAIN_NAME]"
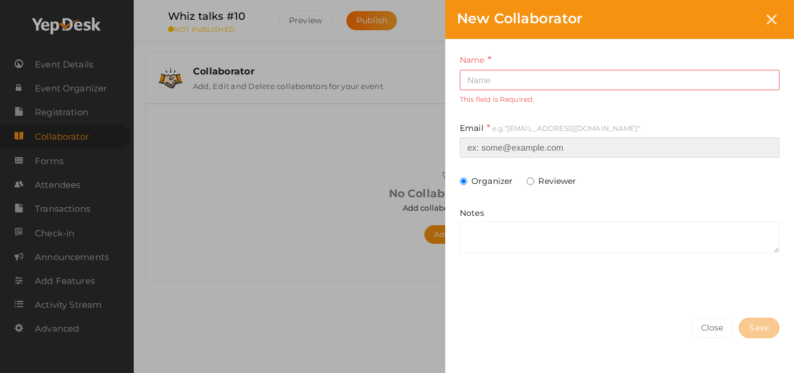
click at [529, 148] on input at bounding box center [620, 147] width 320 height 20
paste input "[EMAIL_ADDRESS][DOMAIN_NAME]"
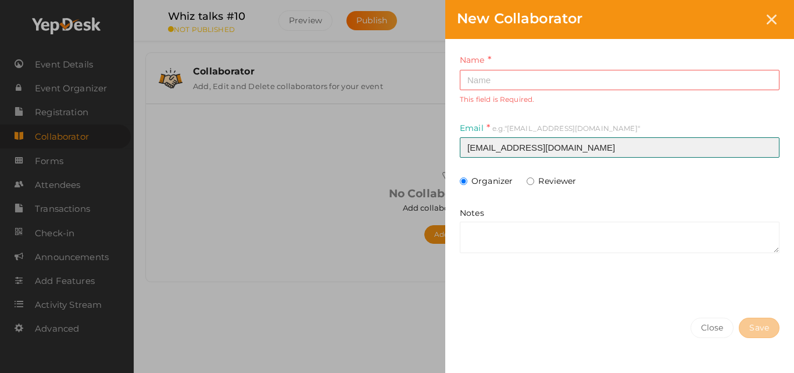
type input "[EMAIL_ADDRESS][DOMAIN_NAME]"
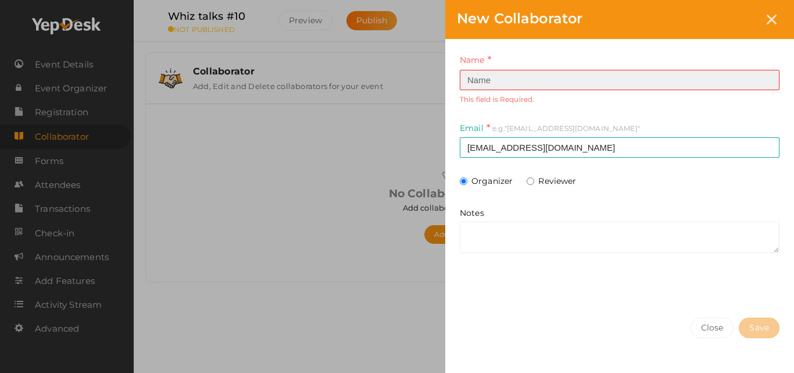
click at [534, 72] on input at bounding box center [620, 80] width 320 height 20
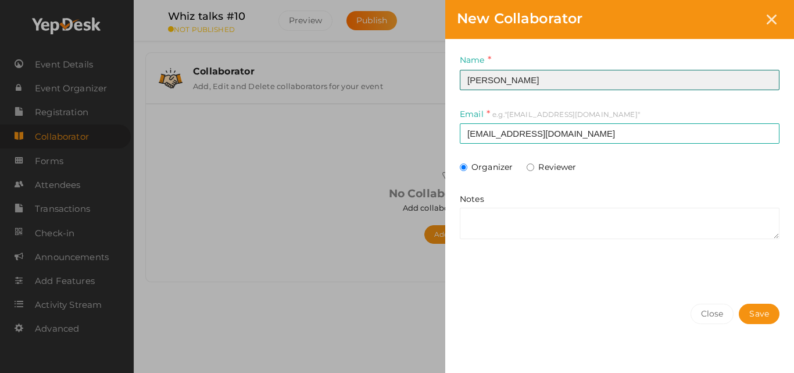
type input "[PERSON_NAME]"
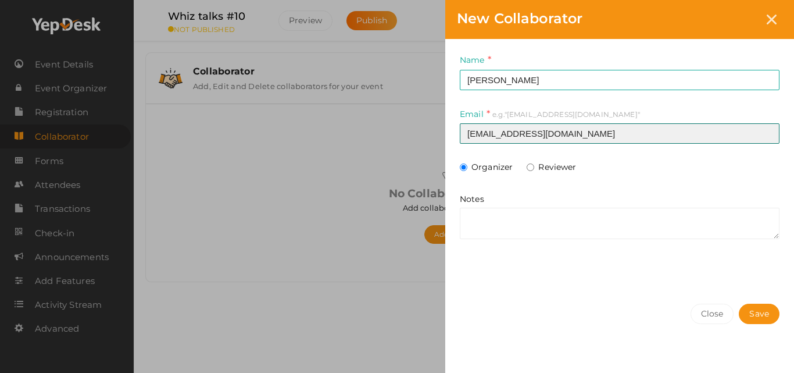
click at [472, 136] on input "[EMAIL_ADDRESS][DOMAIN_NAME]" at bounding box center [620, 133] width 320 height 20
type input "[EMAIL_ADDRESS][DOMAIN_NAME]"
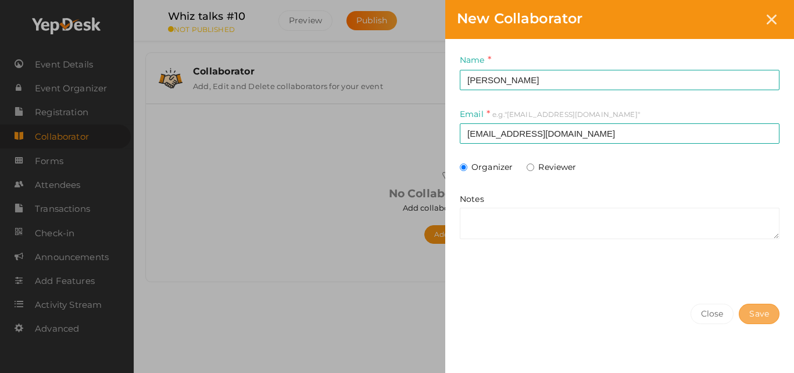
click at [758, 314] on span "Save" at bounding box center [760, 314] width 20 height 12
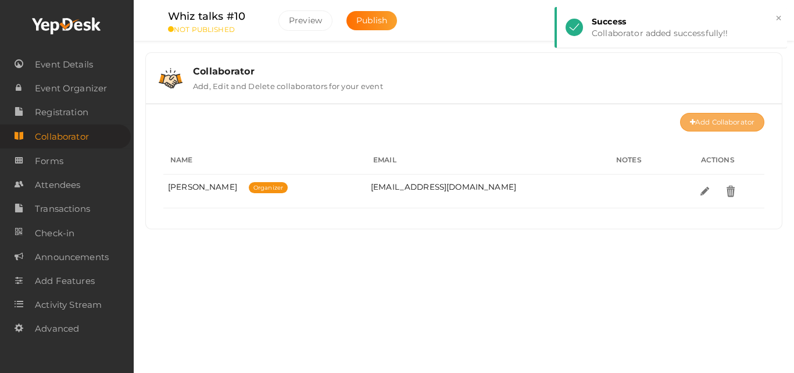
click at [749, 118] on link "Add Collaborator" at bounding box center [722, 122] width 84 height 19
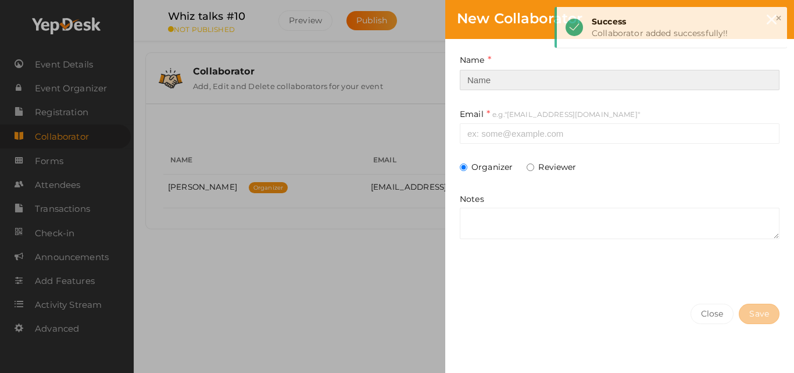
click at [559, 77] on input at bounding box center [620, 80] width 320 height 20
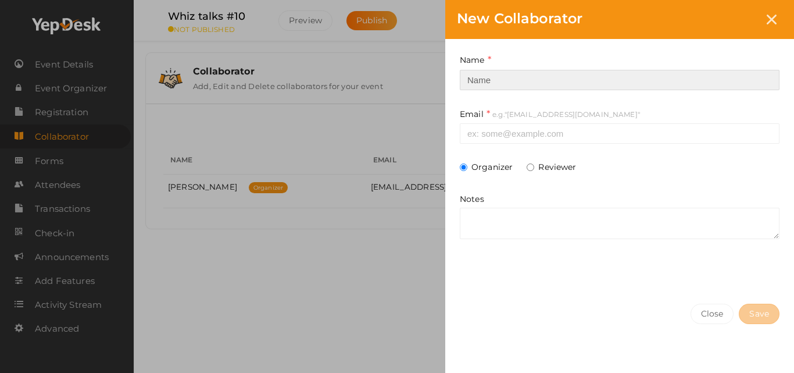
type input "[PERSON_NAME]"
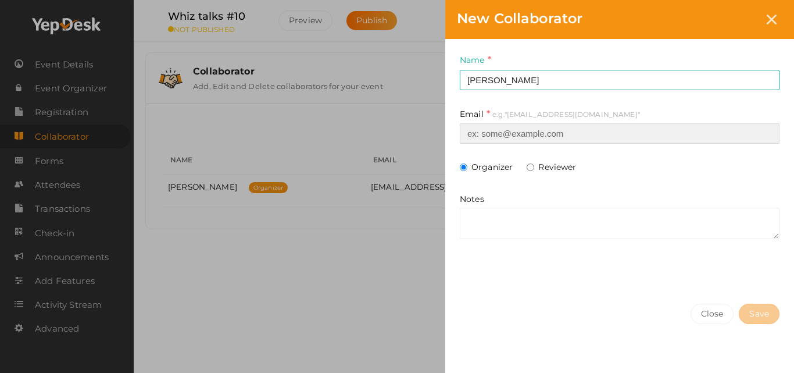
click at [530, 137] on input at bounding box center [620, 133] width 320 height 20
type input "[EMAIL_ADDRESS][DOMAIN_NAME]"
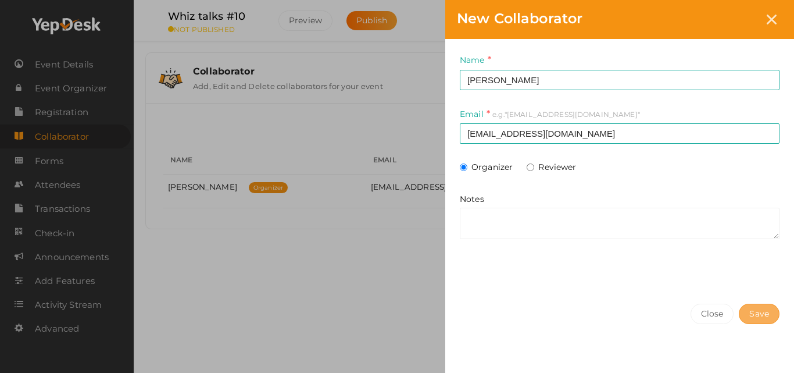
click at [740, 315] on button "Save" at bounding box center [759, 314] width 41 height 20
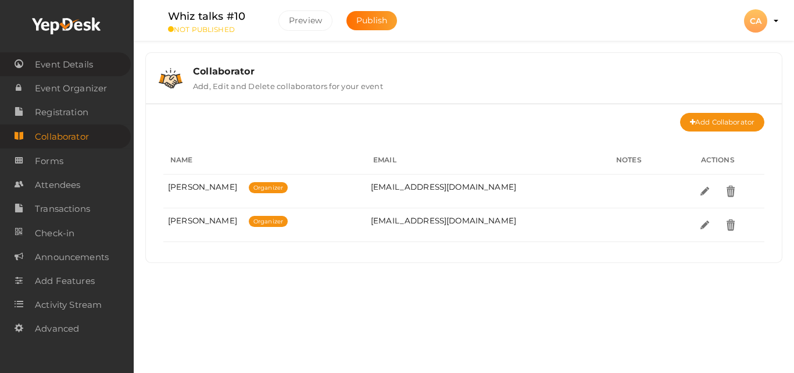
click at [88, 66] on span "Event Details" at bounding box center [64, 64] width 58 height 23
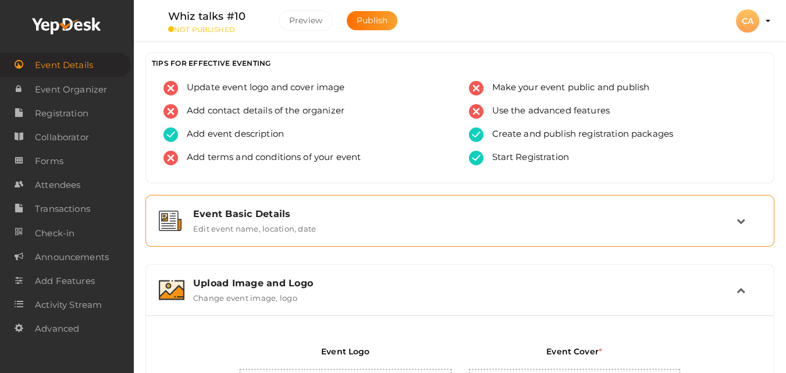
click at [301, 220] on label "Edit event name, location, date" at bounding box center [254, 226] width 123 height 14
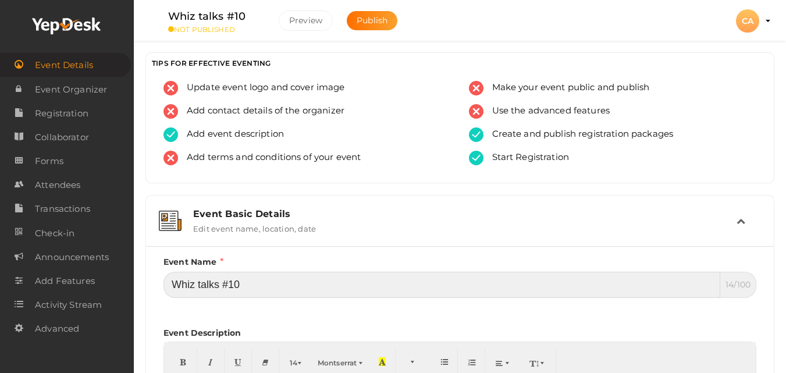
click at [278, 287] on input "Whiz talks #10" at bounding box center [441, 285] width 556 height 26
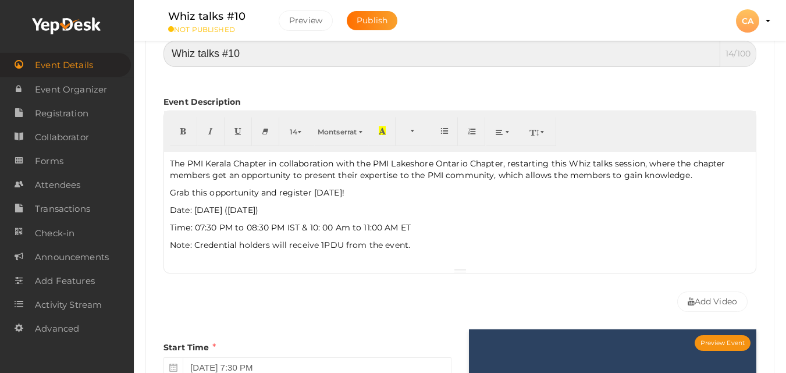
scroll to position [240, 0]
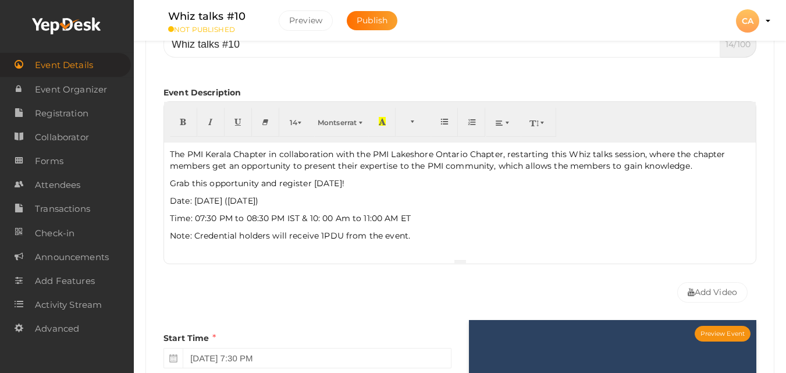
click at [172, 157] on p "The PMI Kerala Chapter in collaboration with the PMI Lakeshore Ontario Chapter,…" at bounding box center [460, 159] width 580 height 23
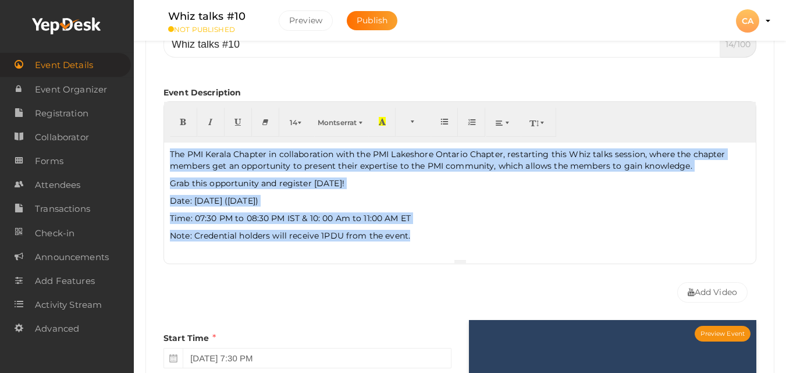
copy div "The PMI Kerala Chapter in collaboration with the PMI Lakeshore Ontario Chapter,…"
click at [74, 117] on span "Registration" at bounding box center [61, 113] width 53 height 23
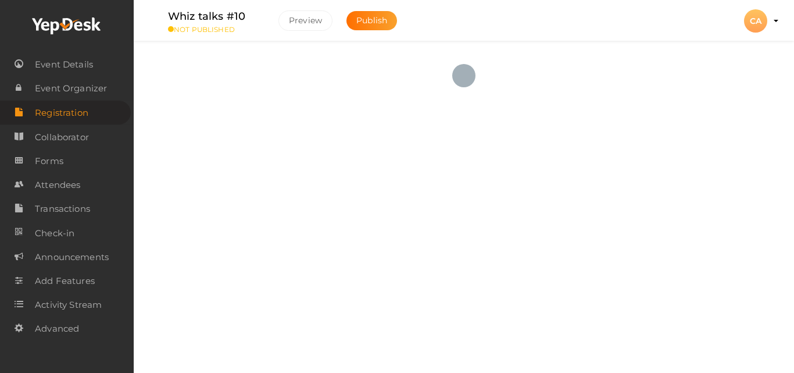
checkbox input "true"
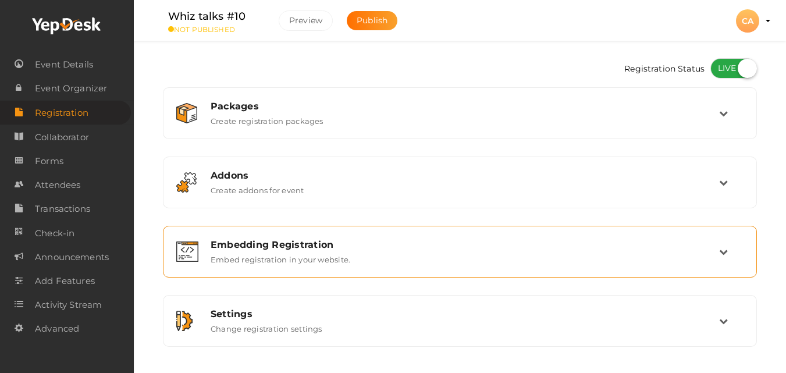
click at [486, 251] on div "Embedding Registration Embed registration in your website." at bounding box center [460, 251] width 517 height 25
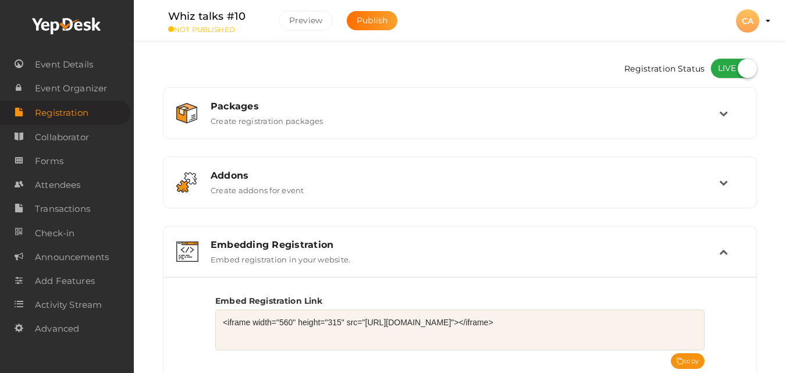
click at [362, 331] on textarea "<iframe width="560" height="315" src="[URL][DOMAIN_NAME]"></iframe>" at bounding box center [459, 329] width 489 height 41
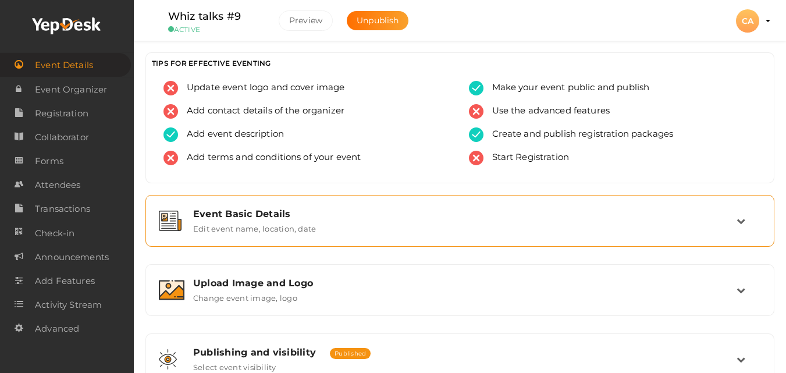
click at [221, 221] on label "Edit event name, location, date" at bounding box center [254, 226] width 123 height 14
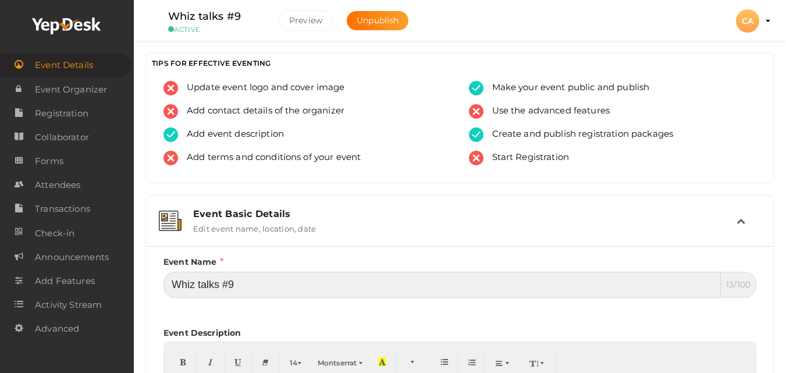
click at [245, 287] on input "Whiz talks #9" at bounding box center [441, 285] width 557 height 26
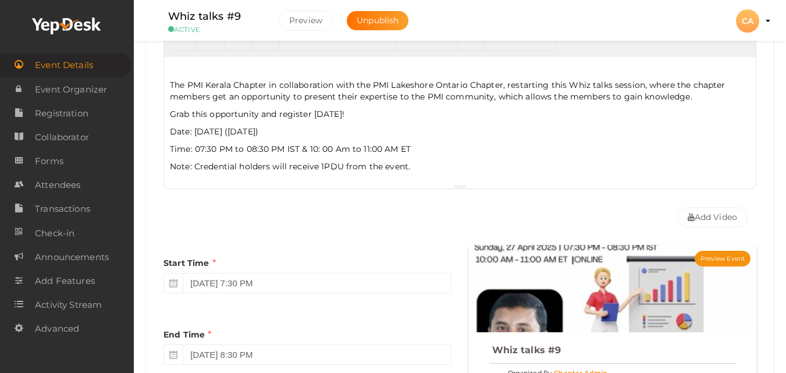
click at [172, 84] on p "The PMI Kerala Chapter in collaboration with the PMI Lakeshore Ontario Chapter,…" at bounding box center [460, 90] width 580 height 23
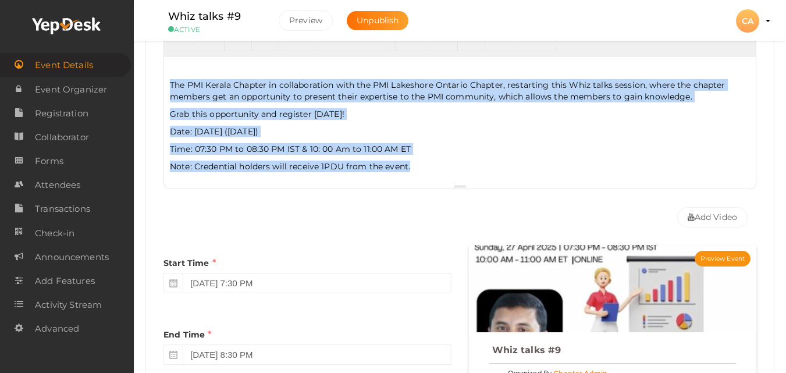
copy div "The PMI Kerala Chapter in collaboration with the PMI Lakeshore Ontario Chapter,…"
click at [67, 116] on span "Registration" at bounding box center [61, 113] width 53 height 23
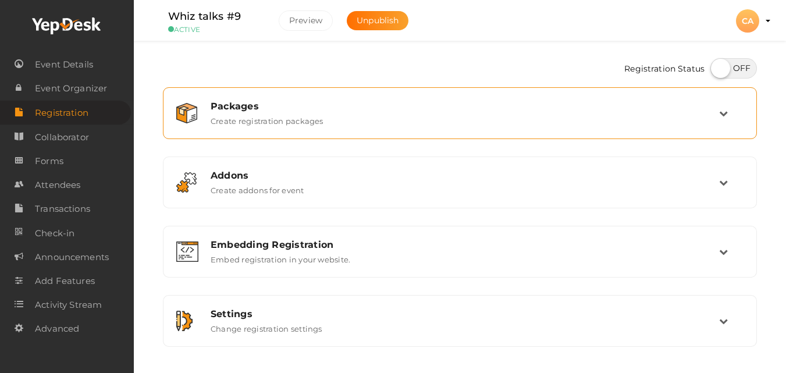
click at [230, 116] on label "Create registration packages" at bounding box center [266, 119] width 113 height 14
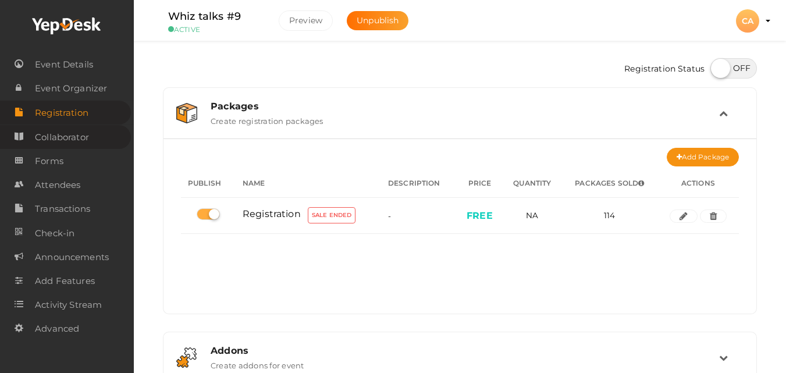
click at [77, 127] on span "Collaborator" at bounding box center [62, 137] width 54 height 23
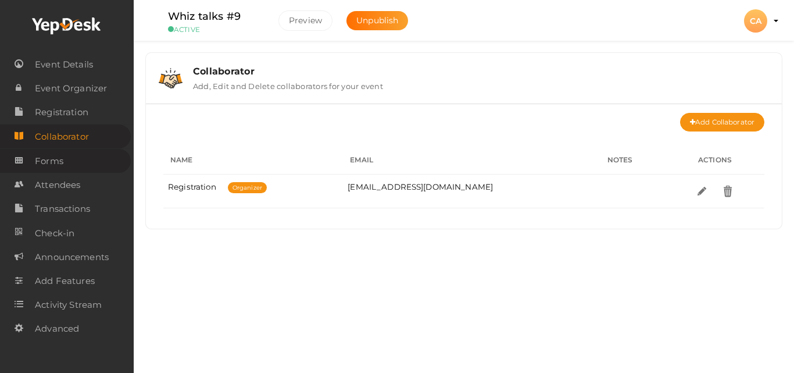
click at [57, 169] on span "Forms" at bounding box center [49, 160] width 28 height 23
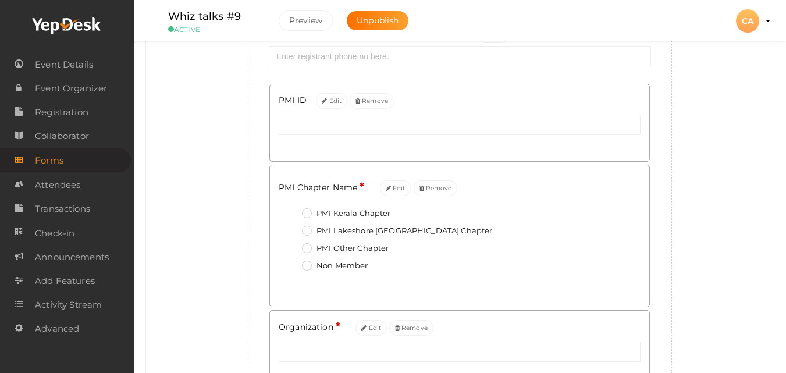
scroll to position [274, 0]
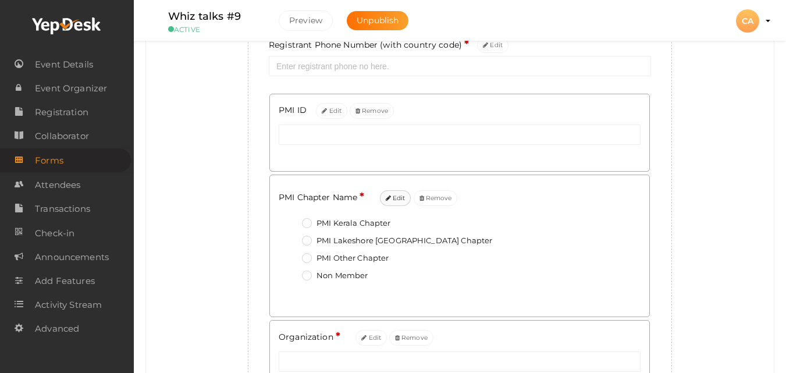
click at [396, 197] on button "Edit" at bounding box center [395, 198] width 31 height 16
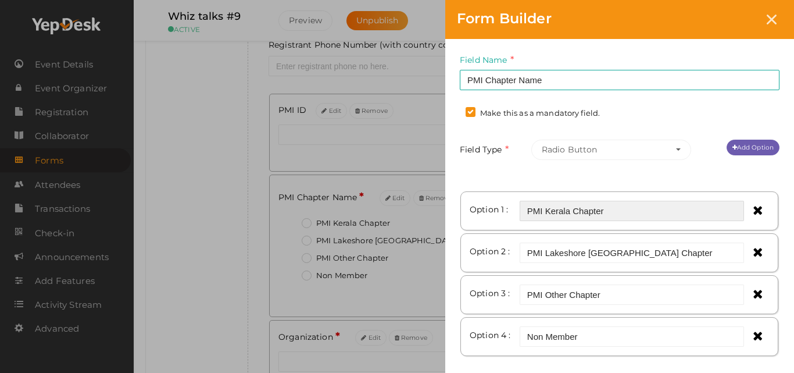
click at [656, 209] on input "PMI Kerala Chapter" at bounding box center [632, 211] width 224 height 20
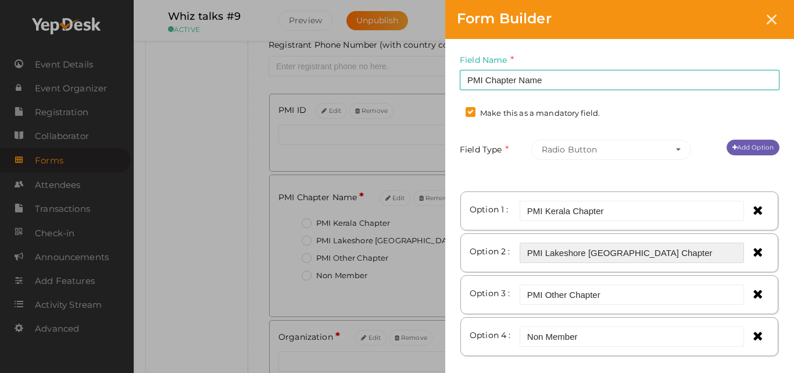
click at [654, 261] on input "PMI Lakeshore [GEOGRAPHIC_DATA] Chapter" at bounding box center [632, 252] width 224 height 20
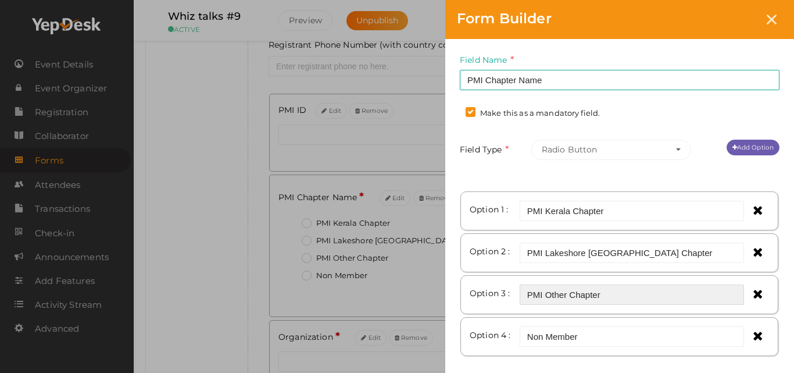
click at [618, 297] on input "PMI Other Chapter" at bounding box center [632, 294] width 224 height 20
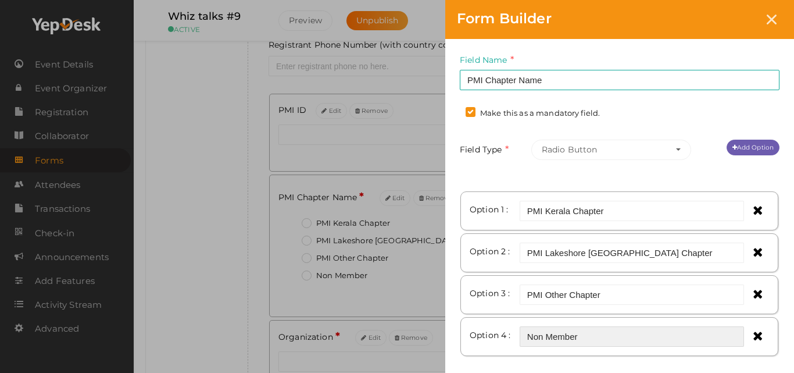
click at [622, 344] on input "Non Member" at bounding box center [632, 336] width 224 height 20
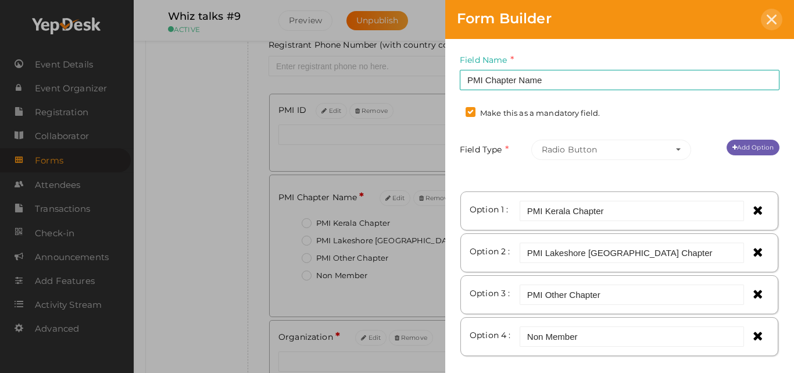
click at [766, 20] on div at bounding box center [772, 20] width 22 height 22
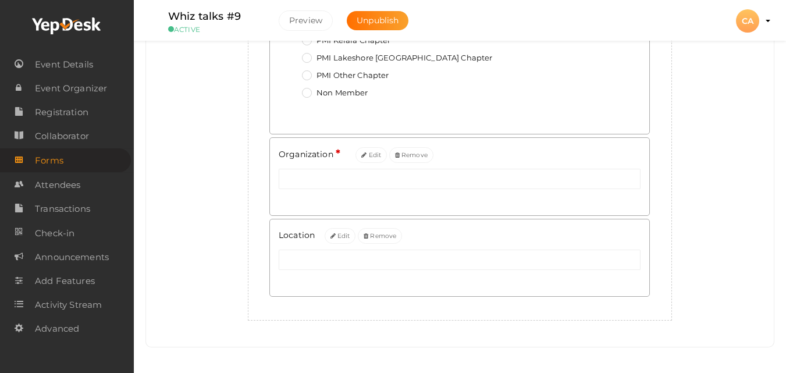
scroll to position [461, 0]
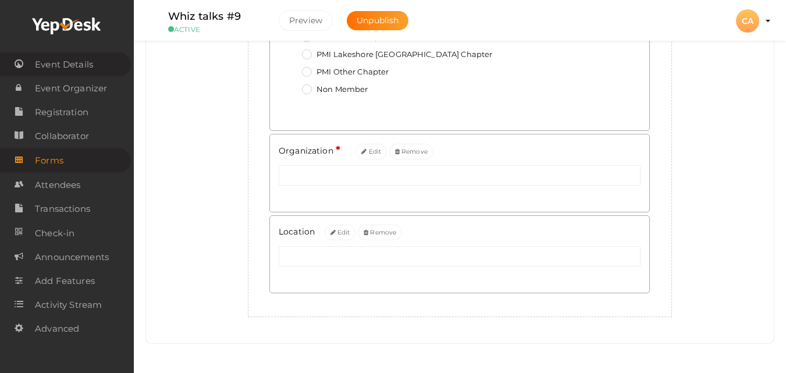
click at [90, 71] on span "Event Details" at bounding box center [64, 64] width 58 height 23
